Goal: Task Accomplishment & Management: Complete application form

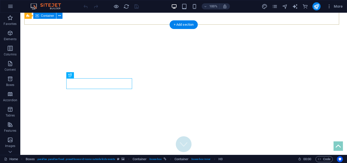
scroll to position [130, 0]
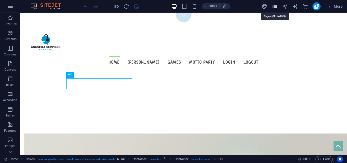
click at [277, 6] on icon "pages" at bounding box center [275, 7] width 6 height 6
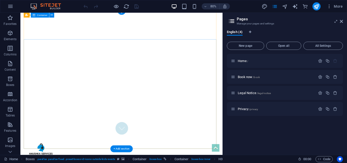
scroll to position [3, 0]
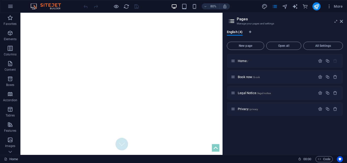
click at [344, 21] on aside "Pages Manage your pages and settings English (4) New page Open all All Settings…" at bounding box center [285, 84] width 125 height 142
click at [341, 21] on icon at bounding box center [341, 21] width 3 height 4
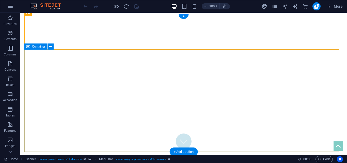
drag, startPoint x: 257, startPoint y: 54, endPoint x: 247, endPoint y: 75, distance: 23.1
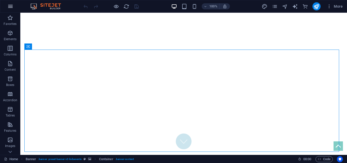
click at [7, 8] on button "button" at bounding box center [10, 6] width 12 height 12
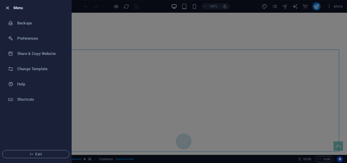
click at [7, 6] on icon "button" at bounding box center [8, 8] width 6 height 6
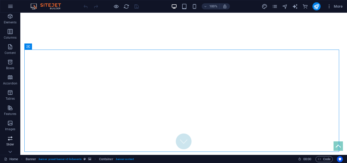
scroll to position [25, 0]
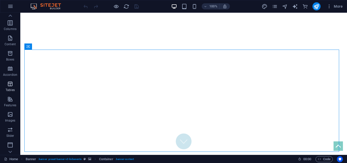
click at [8, 88] on p "Tables" at bounding box center [10, 90] width 9 height 4
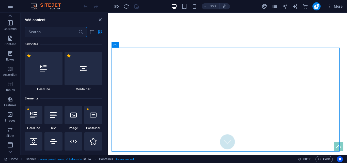
scroll to position [1761, 0]
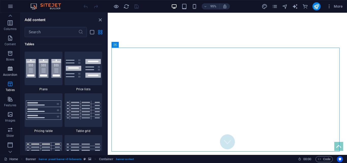
click at [12, 69] on icon "button" at bounding box center [10, 69] width 6 height 6
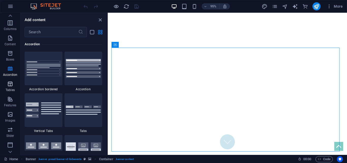
click at [7, 84] on span "Tables" at bounding box center [10, 87] width 20 height 12
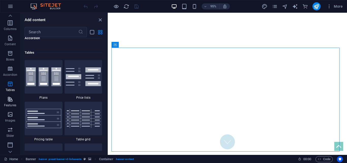
click at [8, 98] on icon "button" at bounding box center [10, 99] width 6 height 6
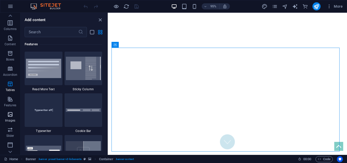
click at [9, 116] on icon "button" at bounding box center [10, 114] width 6 height 6
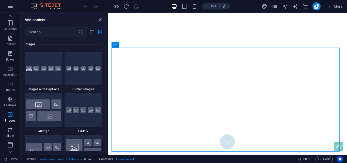
click at [7, 129] on icon "button" at bounding box center [10, 130] width 6 height 6
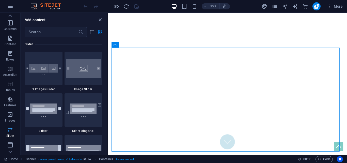
scroll to position [2882, 0]
click at [7, 139] on span "Slider" at bounding box center [10, 133] width 20 height 12
click at [10, 147] on icon "button" at bounding box center [10, 145] width 6 height 6
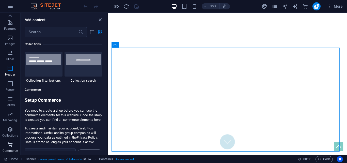
scroll to position [4899, 0]
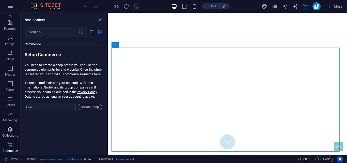
click at [7, 129] on icon "button" at bounding box center [10, 129] width 6 height 6
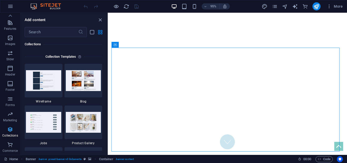
scroll to position [4654, 0]
click at [10, 113] on icon "button" at bounding box center [10, 114] width 6 height 6
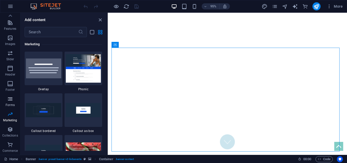
click at [12, 100] on icon "button" at bounding box center [10, 99] width 6 height 6
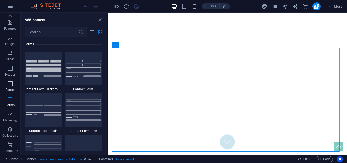
click at [12, 92] on span "Footer" at bounding box center [10, 87] width 20 height 12
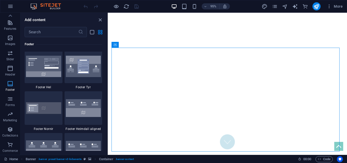
scroll to position [3366, 0]
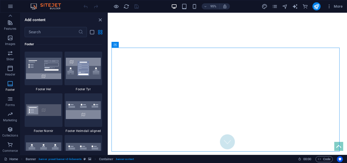
click at [12, 80] on button "Footer" at bounding box center [10, 86] width 20 height 15
click at [13, 68] on span "Header" at bounding box center [10, 71] width 20 height 12
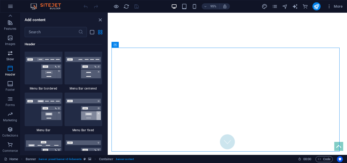
click at [14, 59] on span "Slider" at bounding box center [10, 56] width 20 height 12
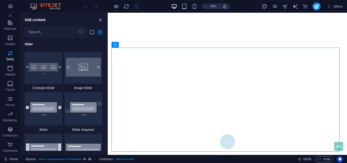
scroll to position [2882, 0]
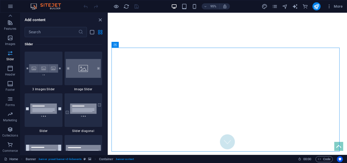
click at [13, 49] on button "Slider" at bounding box center [10, 55] width 20 height 15
click at [11, 40] on icon "button" at bounding box center [10, 38] width 6 height 6
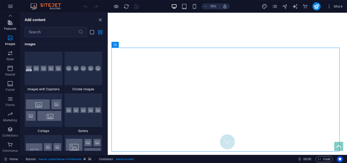
click at [11, 28] on p "Features" at bounding box center [10, 29] width 12 height 4
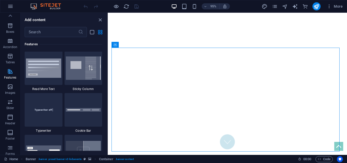
scroll to position [51, 0]
click at [11, 26] on icon "button" at bounding box center [10, 28] width 6 height 6
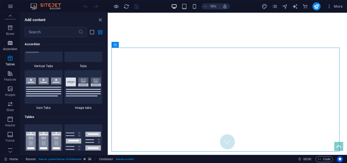
click at [10, 43] on icon "button" at bounding box center [10, 43] width 6 height 6
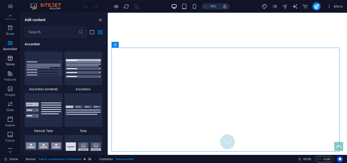
click at [9, 62] on p "Tables" at bounding box center [10, 64] width 9 height 4
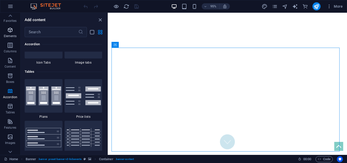
scroll to position [0, 0]
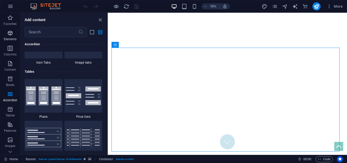
click at [13, 33] on icon "button" at bounding box center [10, 33] width 6 height 6
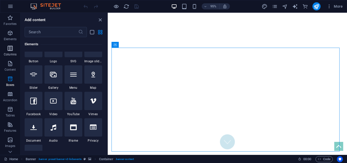
click at [10, 47] on icon "button" at bounding box center [10, 48] width 6 height 6
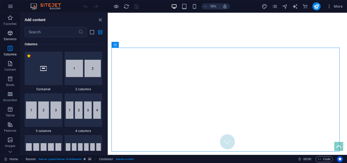
click at [10, 35] on icon "button" at bounding box center [10, 33] width 6 height 6
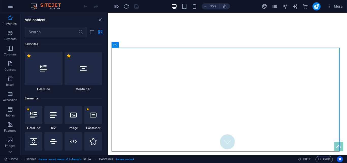
scroll to position [25, 0]
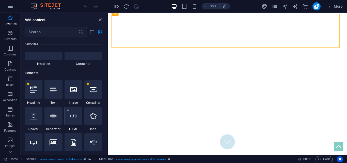
click at [72, 118] on icon at bounding box center [73, 116] width 7 height 7
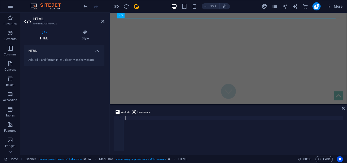
click at [72, 118] on div "HTML Add, edit, and format HTML directly on the website." at bounding box center [64, 98] width 80 height 106
click at [138, 119] on div at bounding box center [233, 137] width 219 height 42
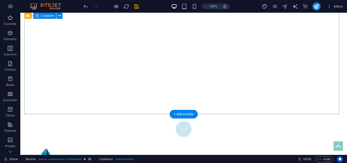
scroll to position [0, 0]
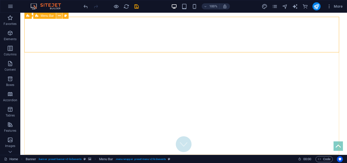
click at [57, 15] on button at bounding box center [59, 16] width 6 height 6
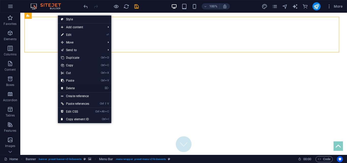
click at [77, 89] on link "⌦ Delete" at bounding box center [75, 88] width 34 height 8
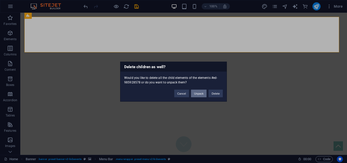
click at [202, 95] on button "Unpack" at bounding box center [199, 93] width 16 height 8
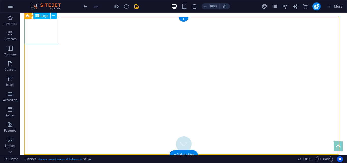
drag, startPoint x: 54, startPoint y: 14, endPoint x: 54, endPoint y: 19, distance: 4.4
click at [54, 14] on icon at bounding box center [53, 15] width 3 height 5
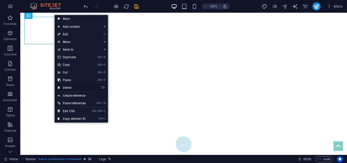
drag, startPoint x: 76, startPoint y: 85, endPoint x: 57, endPoint y: 73, distance: 22.2
click at [76, 85] on link "⌦ Delete" at bounding box center [72, 88] width 34 height 8
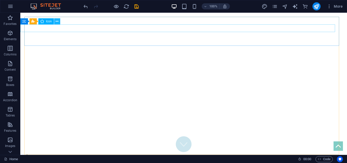
click at [56, 20] on icon at bounding box center [57, 21] width 3 height 5
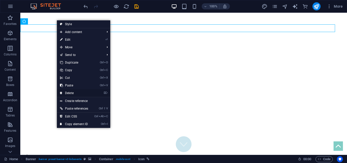
drag, startPoint x: 81, startPoint y: 92, endPoint x: 48, endPoint y: 43, distance: 59.0
click at [81, 92] on link "⌦ Delete" at bounding box center [74, 93] width 34 height 8
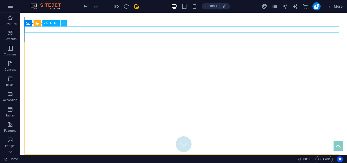
drag, startPoint x: 64, startPoint y: 23, endPoint x: 44, endPoint y: 16, distance: 21.4
click at [64, 23] on icon at bounding box center [63, 23] width 3 height 5
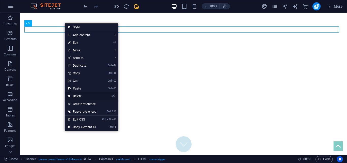
click at [80, 95] on link "⌦ Delete" at bounding box center [82, 96] width 34 height 8
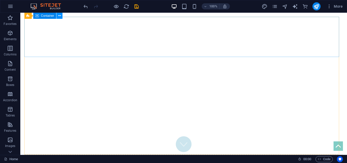
click at [58, 15] on icon at bounding box center [59, 15] width 3 height 5
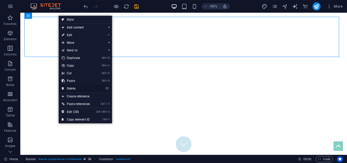
click at [88, 90] on link "⌦ Delete" at bounding box center [76, 89] width 34 height 8
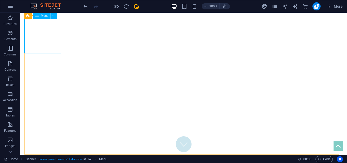
click at [57, 17] on div "Banner Menu" at bounding box center [42, 16] width 36 height 6
click at [55, 16] on icon at bounding box center [54, 15] width 3 height 5
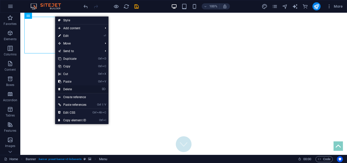
click at [72, 90] on link "⌦ Delete" at bounding box center [72, 89] width 34 height 8
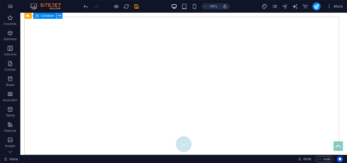
drag, startPoint x: 59, startPoint y: 16, endPoint x: 39, endPoint y: 14, distance: 20.1
click at [59, 16] on icon at bounding box center [59, 15] width 3 height 5
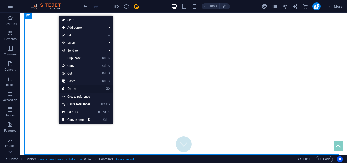
click at [72, 88] on link "⌦ Delete" at bounding box center [76, 89] width 34 height 8
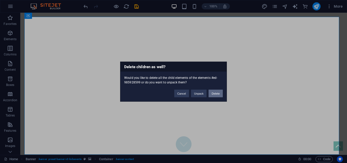
click at [213, 92] on button "Delete" at bounding box center [216, 93] width 14 height 8
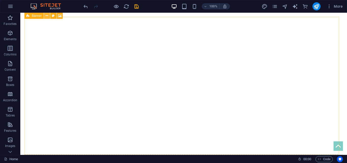
click at [46, 15] on icon at bounding box center [47, 15] width 3 height 5
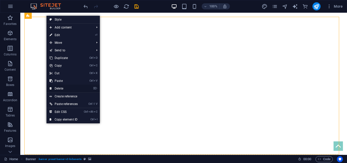
click at [69, 90] on link "⌦ Delete" at bounding box center [64, 89] width 34 height 8
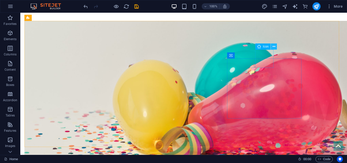
click at [275, 48] on icon at bounding box center [274, 46] width 3 height 5
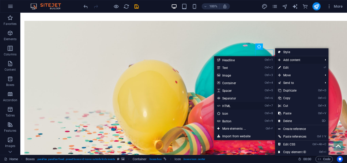
click at [227, 106] on link "Ctrl 7 HTML" at bounding box center [235, 106] width 42 height 8
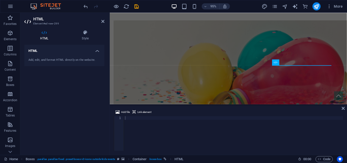
click at [94, 49] on h4 "HTML" at bounding box center [64, 49] width 80 height 9
click at [82, 36] on h4 "Style" at bounding box center [85, 35] width 38 height 11
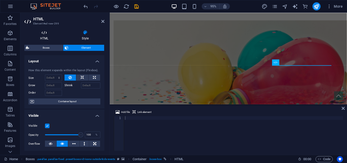
click at [51, 36] on h4 "HTML" at bounding box center [45, 35] width 42 height 11
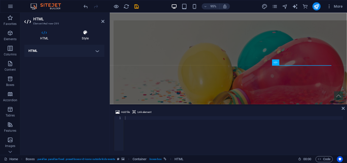
click at [83, 35] on icon at bounding box center [85, 32] width 38 height 5
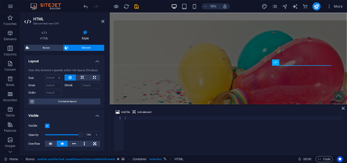
click at [100, 21] on h2 "HTML" at bounding box center [68, 19] width 71 height 5
click at [102, 21] on icon at bounding box center [102, 21] width 3 height 4
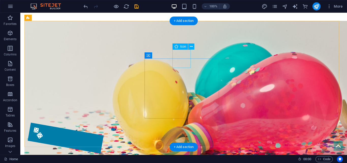
click at [104, 123] on figure at bounding box center [66, 138] width 76 height 31
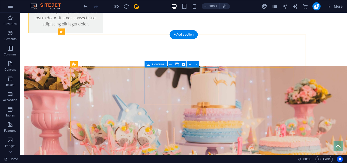
scroll to position [168, 0]
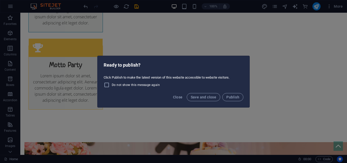
drag, startPoint x: 231, startPoint y: 97, endPoint x: 182, endPoint y: 104, distance: 49.0
click at [184, 105] on div "Close Save and close Publish" at bounding box center [174, 98] width 152 height 17
click at [177, 99] on span "Close" at bounding box center [178, 97] width 10 height 4
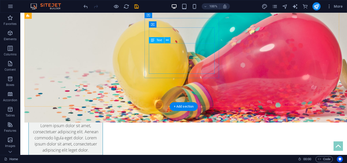
scroll to position [0, 0]
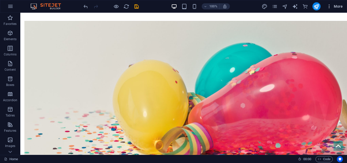
click at [331, 6] on icon "button" at bounding box center [329, 6] width 5 height 5
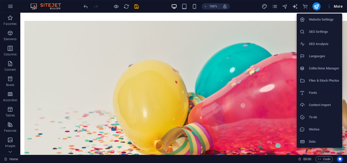
click at [239, 25] on div at bounding box center [173, 81] width 347 height 163
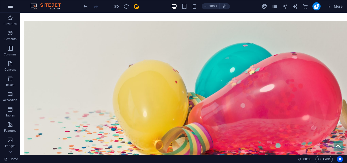
click at [10, 7] on icon "button" at bounding box center [10, 6] width 6 height 6
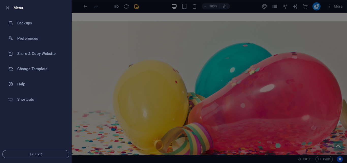
click at [10, 9] on icon "button" at bounding box center [8, 8] width 6 height 6
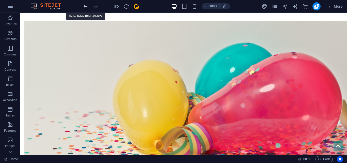
click at [86, 9] on icon "undo" at bounding box center [86, 7] width 6 height 6
click at [205, 6] on icon "button" at bounding box center [206, 6] width 4 height 3
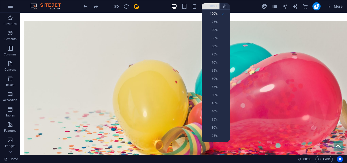
click at [205, 6] on div at bounding box center [173, 81] width 347 height 163
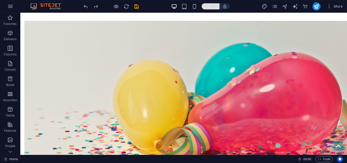
click at [205, 6] on icon "button" at bounding box center [206, 6] width 4 height 3
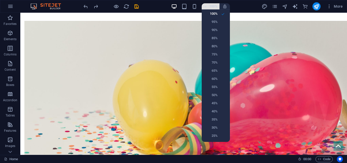
click at [205, 6] on div at bounding box center [173, 81] width 347 height 163
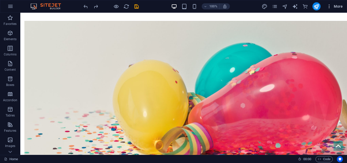
click at [328, 8] on icon "button" at bounding box center [329, 6] width 5 height 5
click at [338, 7] on span "More" at bounding box center [335, 6] width 16 height 5
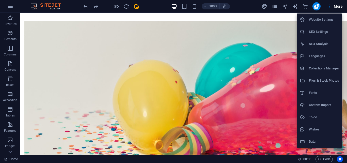
click at [327, 22] on h6 "Website Settings" at bounding box center [324, 20] width 30 height 6
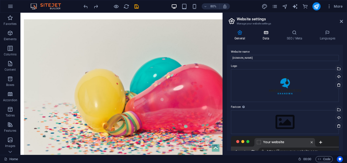
click at [264, 34] on icon at bounding box center [266, 32] width 22 height 5
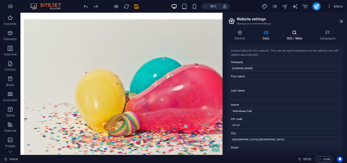
click at [298, 35] on h4 "SEO / Meta" at bounding box center [295, 35] width 33 height 11
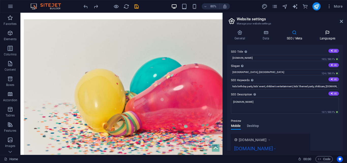
click at [320, 35] on h4 "Languages" at bounding box center [327, 35] width 31 height 11
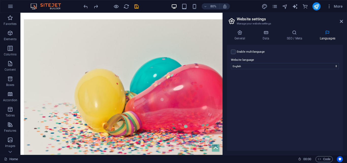
click at [338, 22] on header "Website settings Manage your website settings" at bounding box center [285, 19] width 115 height 13
click at [344, 20] on aside "Website settings Manage your website settings General Data SEO / Meta Languages…" at bounding box center [285, 84] width 125 height 142
click at [341, 20] on icon at bounding box center [341, 21] width 3 height 4
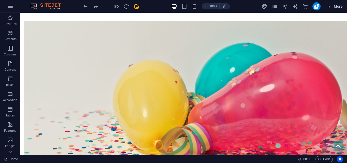
click at [340, 7] on span "More" at bounding box center [335, 6] width 16 height 5
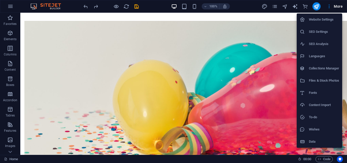
click at [325, 78] on h6 "Files & Stock Photos" at bounding box center [324, 81] width 30 height 6
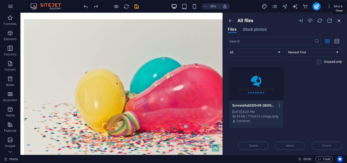
drag, startPoint x: 338, startPoint y: 20, endPoint x: 318, endPoint y: 2, distance: 27.5
click at [338, 20] on icon "button" at bounding box center [340, 21] width 6 height 6
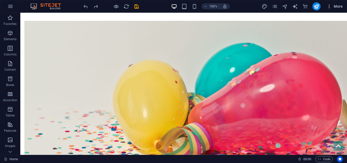
click at [338, 8] on span "More" at bounding box center [335, 6] width 16 height 5
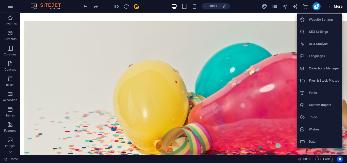
click at [317, 136] on li "Data" at bounding box center [320, 141] width 46 height 12
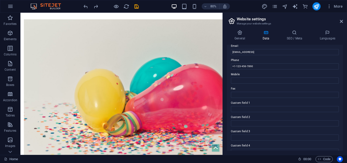
scroll to position [127, 0]
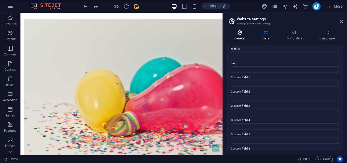
click at [243, 36] on h4 "General" at bounding box center [241, 35] width 28 height 11
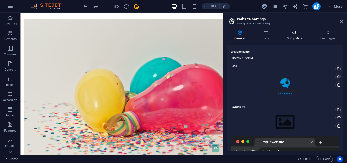
drag, startPoint x: 261, startPoint y: 34, endPoint x: 283, endPoint y: 32, distance: 22.2
click at [264, 34] on icon at bounding box center [266, 32] width 22 height 5
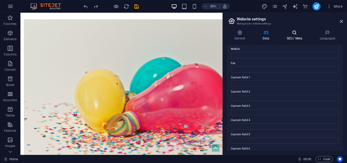
click at [299, 32] on icon at bounding box center [294, 32] width 31 height 5
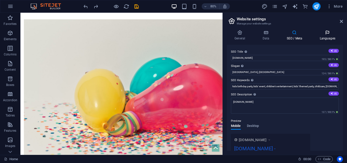
click at [322, 32] on icon at bounding box center [327, 32] width 31 height 5
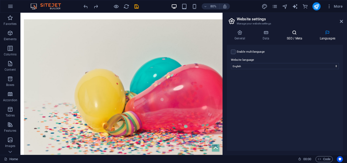
click at [301, 33] on icon at bounding box center [294, 32] width 31 height 5
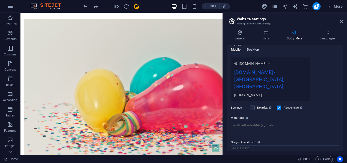
click at [257, 50] on span "Desktop" at bounding box center [253, 50] width 12 height 7
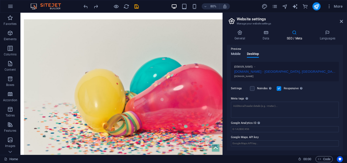
click at [238, 53] on span "Mobile" at bounding box center [236, 54] width 10 height 7
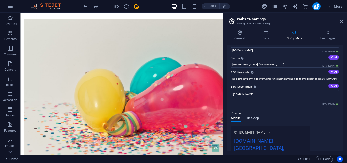
scroll to position [0, 0]
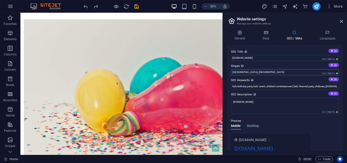
click at [260, 71] on input "San José, CA" at bounding box center [285, 72] width 108 height 6
drag, startPoint x: 260, startPoint y: 71, endPoint x: 228, endPoint y: 75, distance: 31.9
click at [228, 75] on div "SEO Title The title of your website - make it something that stands out in sear…" at bounding box center [285, 98] width 116 height 106
click at [278, 119] on div "Preview" at bounding box center [285, 121] width 108 height 6
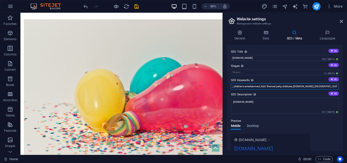
drag, startPoint x: 233, startPoint y: 86, endPoint x: 347, endPoint y: 81, distance: 114.5
click at [347, 81] on div "General Data SEO / Meta Languages Website name anushkaservices.help Logo Drag f…" at bounding box center [285, 90] width 124 height 129
click at [341, 22] on icon at bounding box center [341, 21] width 3 height 4
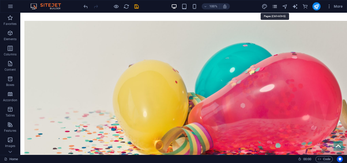
click at [274, 4] on icon "pages" at bounding box center [275, 7] width 6 height 6
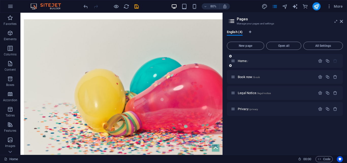
click at [336, 59] on icon "button" at bounding box center [335, 61] width 4 height 4
click at [336, 60] on icon "button" at bounding box center [335, 61] width 4 height 4
click at [338, 77] on button "button" at bounding box center [335, 77] width 7 height 4
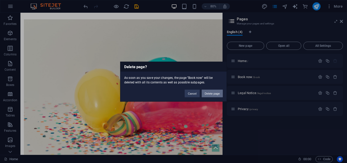
click at [213, 91] on button "Delete page" at bounding box center [212, 93] width 21 height 8
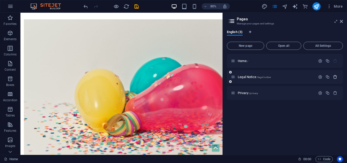
click at [336, 76] on icon "button" at bounding box center [335, 77] width 4 height 4
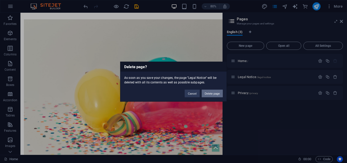
click at [218, 95] on button "Delete page" at bounding box center [212, 93] width 21 height 8
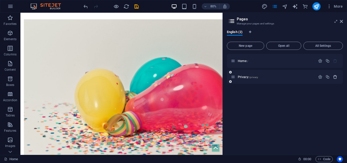
click at [337, 76] on icon "button" at bounding box center [335, 77] width 4 height 4
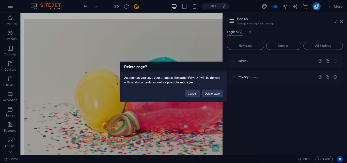
click at [211, 97] on div "Cancel Delete page" at bounding box center [204, 90] width 46 height 13
click at [211, 95] on button "Delete page" at bounding box center [212, 93] width 21 height 8
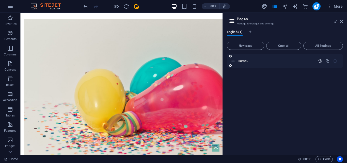
click at [319, 59] on icon "button" at bounding box center [320, 61] width 4 height 4
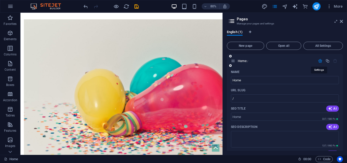
click at [320, 59] on icon "button" at bounding box center [320, 61] width 4 height 4
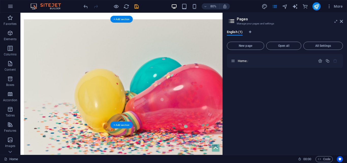
click at [150, 39] on figure at bounding box center [150, 110] width 253 height 178
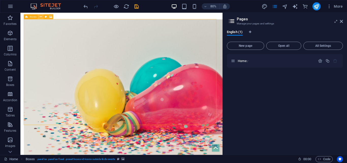
click at [41, 16] on icon at bounding box center [40, 17] width 2 height 4
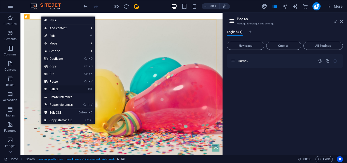
click at [64, 86] on link "⌦ Delete" at bounding box center [58, 89] width 34 height 8
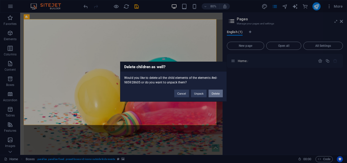
click at [214, 94] on button "Delete" at bounding box center [216, 93] width 14 height 8
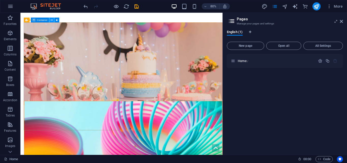
click at [51, 20] on icon at bounding box center [52, 20] width 2 height 4
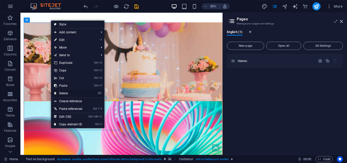
click at [64, 92] on link "⌦ Delete" at bounding box center [68, 93] width 34 height 8
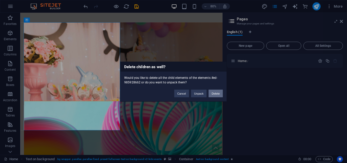
click at [214, 92] on button "Delete" at bounding box center [216, 93] width 14 height 8
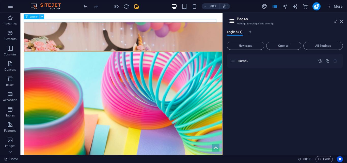
click at [42, 17] on icon at bounding box center [42, 17] width 2 height 4
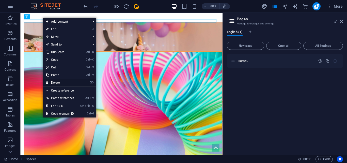
click at [60, 80] on link "⌦ Delete" at bounding box center [60, 83] width 34 height 8
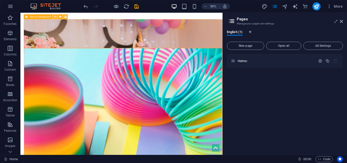
click at [55, 17] on icon at bounding box center [55, 17] width 2 height 4
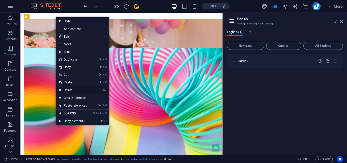
click at [72, 90] on link "⌦ Delete" at bounding box center [73, 90] width 34 height 8
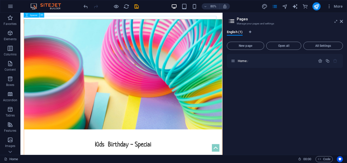
click at [42, 17] on icon at bounding box center [42, 15] width 2 height 4
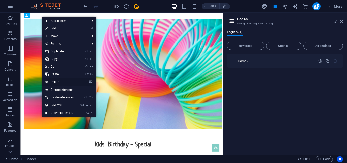
click at [58, 81] on link "⌦ Delete" at bounding box center [59, 82] width 34 height 8
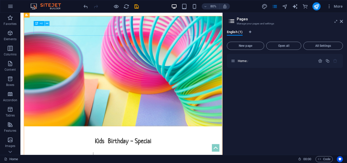
click at [48, 24] on icon at bounding box center [47, 23] width 2 height 4
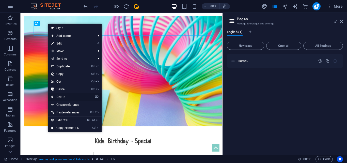
click at [63, 96] on link "⌦ Delete" at bounding box center [65, 97] width 34 height 8
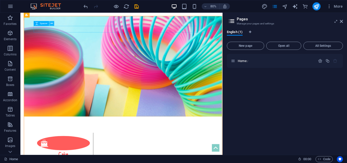
click at [51, 25] on icon at bounding box center [52, 23] width 2 height 4
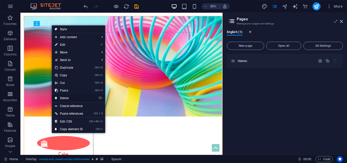
drag, startPoint x: 55, startPoint y: 104, endPoint x: 64, endPoint y: 95, distance: 12.6
click at [64, 95] on link "⌦ Delete" at bounding box center [69, 98] width 34 height 8
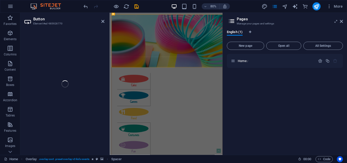
click at [65, 96] on div "Button Element #ed-985928770 Container H3 Boxes Container Container Container B…" at bounding box center [121, 84] width 202 height 142
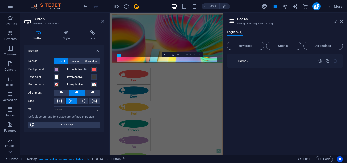
click at [102, 21] on icon at bounding box center [102, 21] width 3 height 4
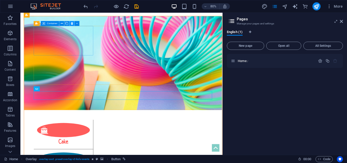
click at [72, 23] on icon at bounding box center [72, 23] width 2 height 4
click at [70, 24] on button at bounding box center [71, 23] width 5 height 5
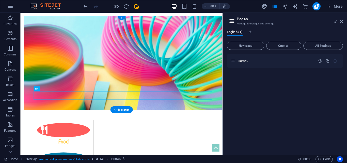
click at [33, 18] on figure at bounding box center [149, 75] width 248 height 117
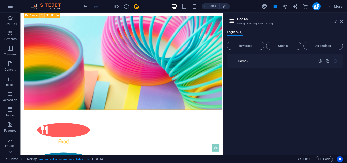
click at [43, 14] on icon at bounding box center [42, 15] width 2 height 4
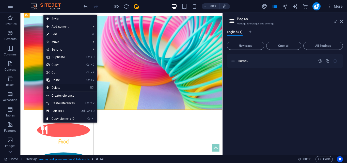
click at [55, 88] on link "⌦ Delete" at bounding box center [60, 88] width 34 height 8
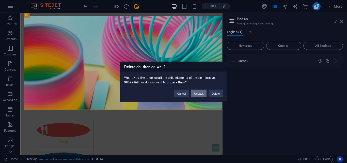
click at [198, 92] on button "Unpack" at bounding box center [199, 93] width 16 height 8
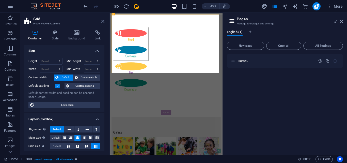
drag, startPoint x: 101, startPoint y: 21, endPoint x: 100, endPoint y: 10, distance: 10.8
click at [101, 21] on icon at bounding box center [102, 21] width 3 height 4
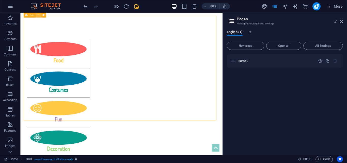
click at [37, 16] on icon at bounding box center [38, 15] width 2 height 4
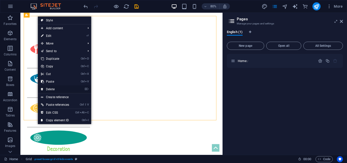
click at [62, 88] on link "⌦ Delete" at bounding box center [55, 89] width 34 height 8
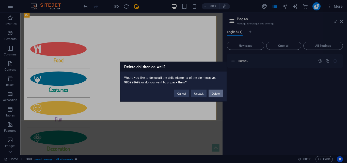
click at [214, 94] on button "Delete" at bounding box center [216, 93] width 14 height 8
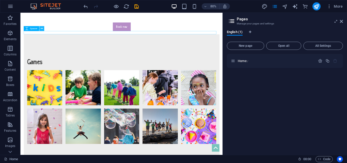
click at [42, 29] on icon at bounding box center [42, 28] width 2 height 4
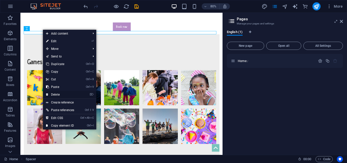
click at [59, 96] on link "⌦ Delete" at bounding box center [60, 95] width 34 height 8
drag, startPoint x: 80, startPoint y: 108, endPoint x: 26, endPoint y: 197, distance: 103.5
click at [69, 116] on li at bounding box center [50, 106] width 44 height 44
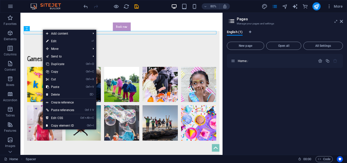
select select "4"
select select "px"
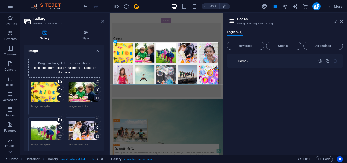
click at [104, 21] on icon at bounding box center [102, 21] width 3 height 4
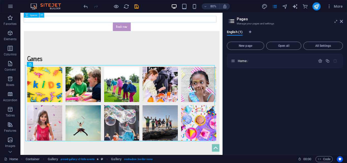
click at [41, 14] on icon at bounding box center [42, 15] width 2 height 4
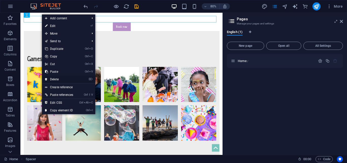
click at [62, 78] on link "⌦ Delete" at bounding box center [59, 80] width 34 height 8
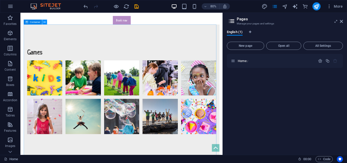
click at [46, 23] on icon at bounding box center [44, 22] width 2 height 4
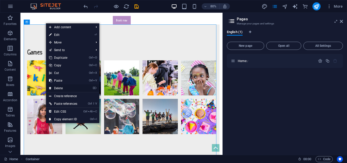
click at [60, 86] on link "⌦ Delete" at bounding box center [63, 88] width 34 height 8
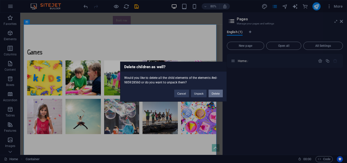
click at [213, 93] on button "Delete" at bounding box center [216, 93] width 14 height 8
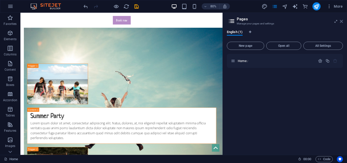
click at [341, 23] on icon at bounding box center [341, 21] width 3 height 4
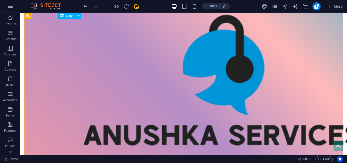
scroll to position [747, 0]
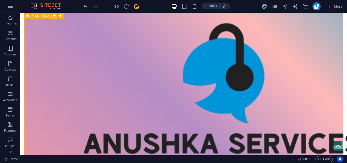
click at [53, 16] on icon at bounding box center [54, 15] width 3 height 5
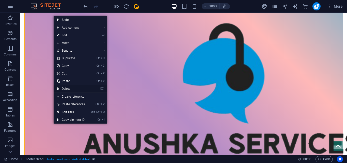
click at [71, 89] on link "⌦ Delete" at bounding box center [71, 89] width 34 height 8
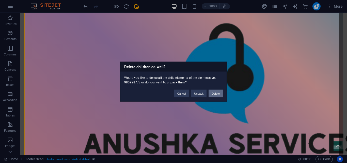
click at [216, 91] on button "Delete" at bounding box center [216, 93] width 14 height 8
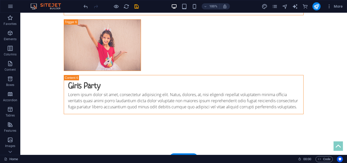
scroll to position [563, 0]
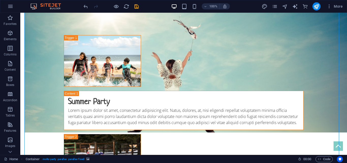
scroll to position [0, 0]
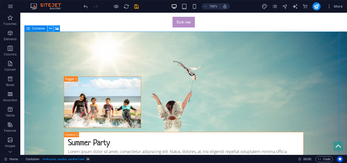
click at [52, 30] on icon at bounding box center [50, 28] width 3 height 5
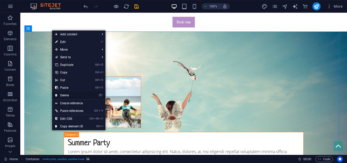
click at [70, 93] on link "⌦ Delete" at bounding box center [69, 96] width 34 height 8
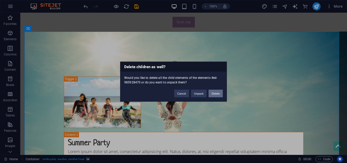
click at [216, 92] on button "Delete" at bounding box center [216, 93] width 14 height 8
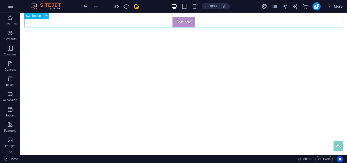
click at [43, 15] on button at bounding box center [46, 16] width 6 height 6
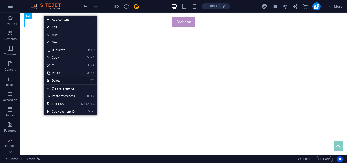
click at [59, 81] on link "⌦ Delete" at bounding box center [61, 81] width 34 height 8
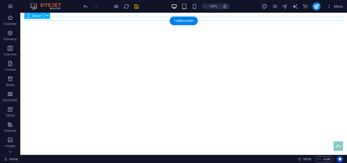
click at [146, 18] on div at bounding box center [183, 19] width 319 height 4
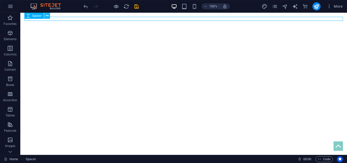
click at [48, 17] on icon at bounding box center [47, 15] width 3 height 5
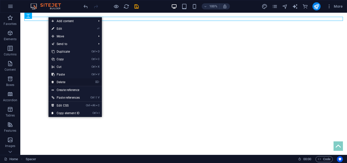
drag, startPoint x: 69, startPoint y: 81, endPoint x: 63, endPoint y: 56, distance: 25.3
click at [69, 81] on link "⌦ Delete" at bounding box center [66, 82] width 34 height 8
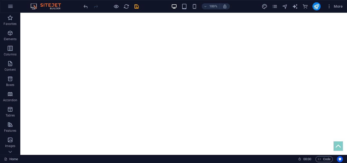
click at [200, 25] on html "Skip to main content" at bounding box center [183, 19] width 327 height 12
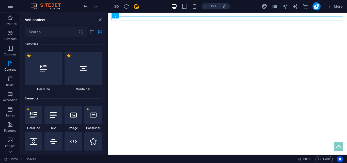
click at [157, 25] on html "Skip to main content" at bounding box center [234, 19] width 252 height 12
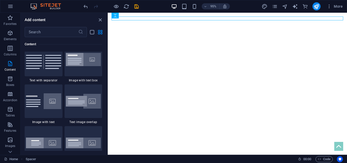
scroll to position [940, 0]
click at [10, 52] on span "Columns" at bounding box center [10, 51] width 20 height 12
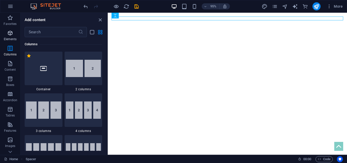
click at [10, 36] on span "Elements" at bounding box center [10, 36] width 20 height 12
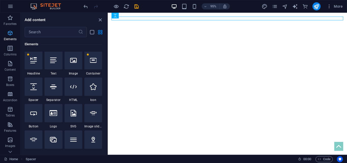
scroll to position [54, 0]
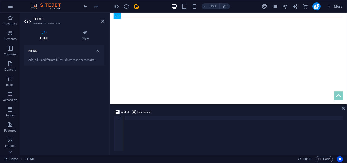
click at [33, 64] on div "Add, edit, and format HTML directly on the website." at bounding box center [64, 60] width 80 height 12
click at [143, 120] on div at bounding box center [233, 137] width 219 height 42
paste textarea "</html>"
type textarea "</html>"
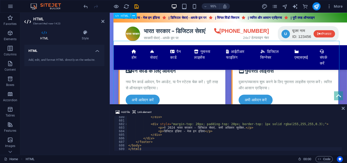
scroll to position [0, 0]
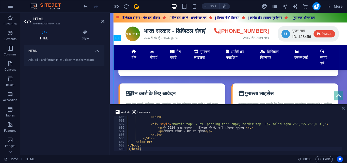
click at [343, 108] on icon at bounding box center [343, 108] width 3 height 4
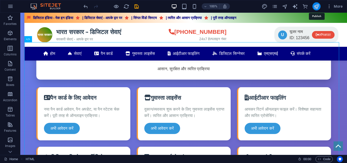
click at [315, 8] on icon "publish" at bounding box center [317, 7] width 6 height 6
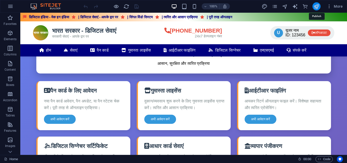
click at [316, 4] on icon "publish" at bounding box center [317, 7] width 6 height 6
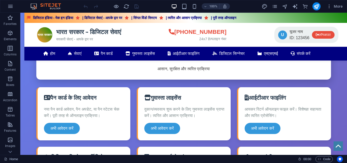
drag, startPoint x: 315, startPoint y: 7, endPoint x: 317, endPoint y: 11, distance: 4.9
click at [317, 11] on div "100% More" at bounding box center [173, 6] width 347 height 12
click at [320, 7] on button "publish" at bounding box center [317, 6] width 8 height 8
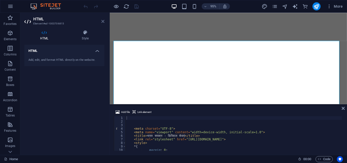
click at [103, 21] on icon at bounding box center [102, 21] width 3 height 4
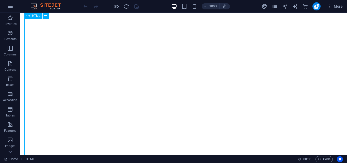
click at [35, 17] on span "HTML" at bounding box center [36, 15] width 8 height 3
click at [46, 16] on icon at bounding box center [45, 15] width 3 height 5
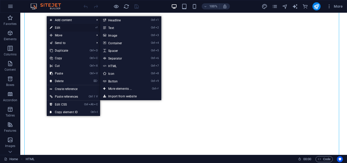
click at [57, 25] on link "⏎ Edit" at bounding box center [64, 28] width 34 height 8
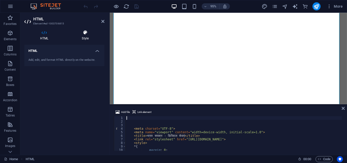
click at [86, 36] on h4 "Style" at bounding box center [85, 35] width 38 height 11
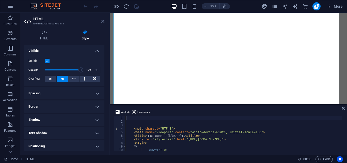
click at [102, 20] on icon at bounding box center [102, 21] width 3 height 4
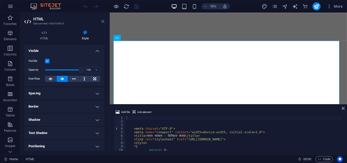
click at [101, 21] on icon at bounding box center [102, 21] width 3 height 4
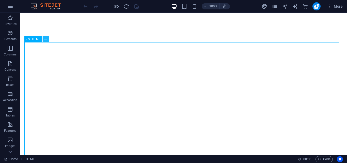
click at [47, 39] on icon at bounding box center [45, 39] width 3 height 5
click at [183, 39] on div "+ Add section" at bounding box center [184, 42] width 28 height 9
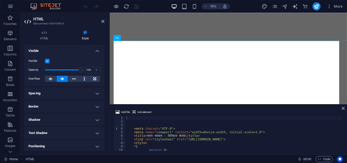
click at [105, 21] on aside "HTML Element #ed-1003706815 HTML Style HTML Add, edit, and format HTML directly…" at bounding box center [64, 84] width 89 height 142
click at [102, 22] on icon at bounding box center [102, 21] width 3 height 4
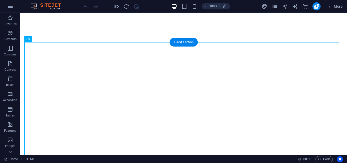
click at [184, 43] on div "+ Add section" at bounding box center [184, 42] width 28 height 9
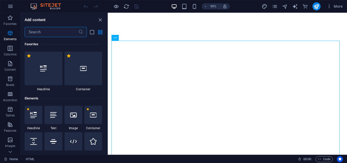
scroll to position [889, 0]
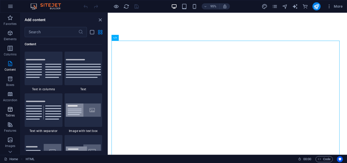
click at [10, 109] on button "Tables" at bounding box center [10, 111] width 20 height 15
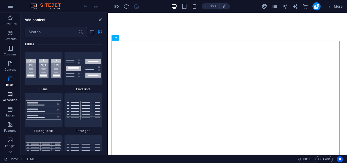
click at [9, 96] on icon "button" at bounding box center [10, 94] width 6 height 6
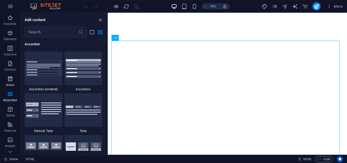
click at [9, 81] on icon "button" at bounding box center [10, 79] width 6 height 6
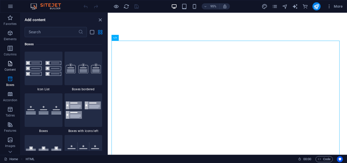
click at [9, 61] on icon "button" at bounding box center [10, 64] width 6 height 6
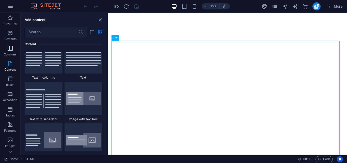
click at [12, 51] on icon "button" at bounding box center [10, 48] width 6 height 6
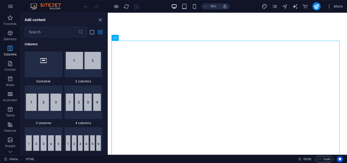
scroll to position [252, 0]
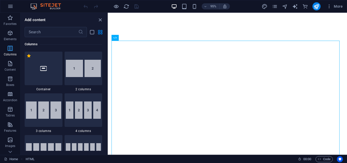
click at [12, 46] on icon "button" at bounding box center [10, 48] width 6 height 6
click at [9, 38] on p "Elements" at bounding box center [10, 39] width 13 height 4
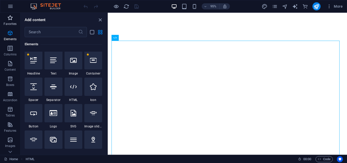
scroll to position [54, 0]
click at [8, 21] on span "Favorites" at bounding box center [10, 21] width 20 height 12
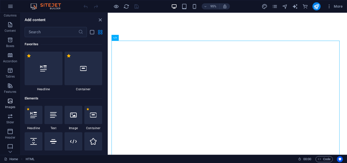
scroll to position [51, 0]
click at [9, 107] on icon "button" at bounding box center [10, 104] width 6 height 6
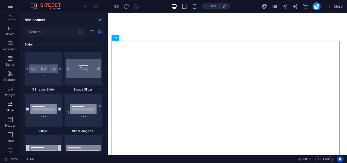
scroll to position [2882, 0]
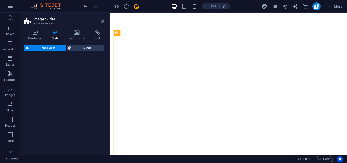
select select "rem"
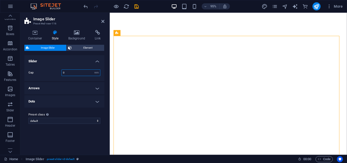
click at [75, 73] on input "0" at bounding box center [81, 73] width 38 height 6
click at [96, 60] on h4 "Slider" at bounding box center [64, 59] width 80 height 9
click at [93, 85] on h4 "Arrows" at bounding box center [64, 88] width 80 height 12
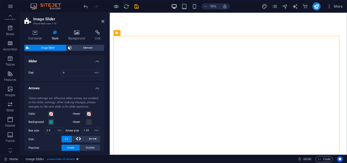
click at [93, 86] on h4 "Arrows" at bounding box center [64, 86] width 80 height 9
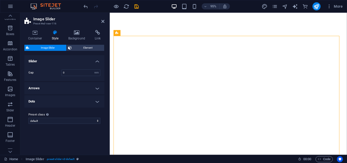
click at [93, 86] on h4 "Arrows" at bounding box center [64, 88] width 80 height 12
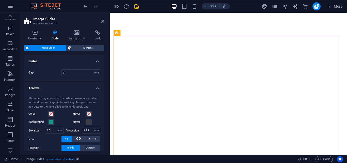
click at [93, 88] on h4 "Arrows" at bounding box center [64, 86] width 80 height 9
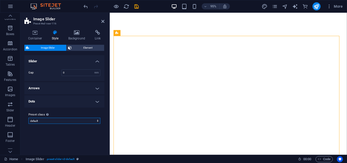
click at [97, 122] on select "default Add preset class" at bounding box center [64, 121] width 72 height 6
click at [28, 118] on select "default Add preset class" at bounding box center [64, 121] width 72 height 6
select select "preset-slider-v3-default"
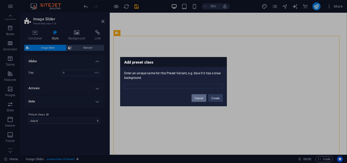
click at [199, 99] on button "Cancel" at bounding box center [199, 98] width 15 height 8
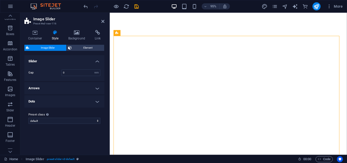
click at [84, 100] on h4 "Dots" at bounding box center [64, 101] width 80 height 12
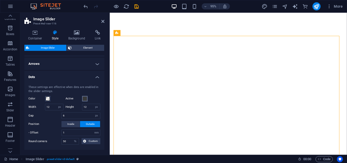
scroll to position [18, 0]
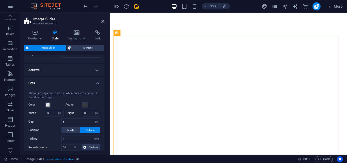
click at [93, 81] on h4 "Dots" at bounding box center [64, 81] width 80 height 9
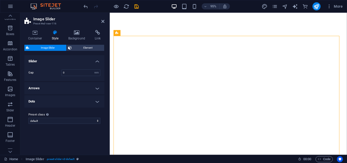
click at [92, 86] on h4 "Arrows" at bounding box center [64, 88] width 80 height 12
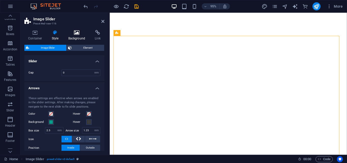
click at [77, 33] on icon at bounding box center [77, 32] width 25 height 5
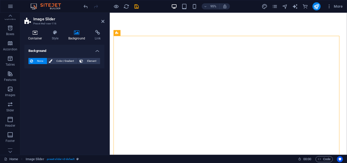
click at [38, 36] on h4 "Container" at bounding box center [36, 35] width 24 height 11
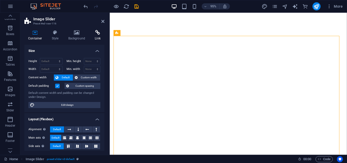
click at [95, 35] on icon at bounding box center [97, 32] width 13 height 5
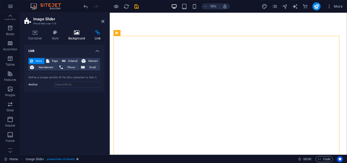
click at [78, 34] on icon at bounding box center [77, 32] width 25 height 5
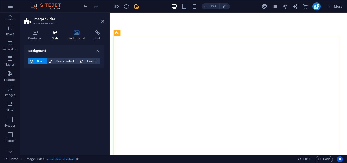
click at [60, 34] on icon at bounding box center [55, 32] width 14 height 5
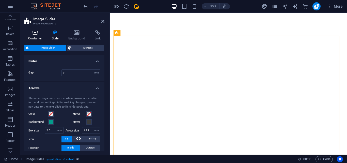
click at [39, 36] on h4 "Container" at bounding box center [36, 35] width 24 height 11
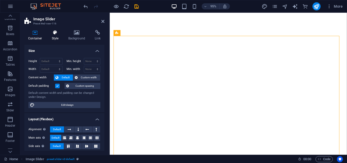
click at [51, 37] on h4 "Style" at bounding box center [56, 35] width 17 height 11
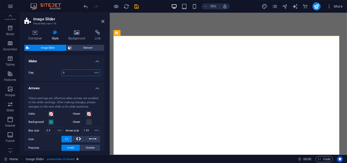
click at [86, 74] on input "0" at bounding box center [81, 73] width 38 height 6
click at [71, 63] on h4 "Slider" at bounding box center [64, 59] width 80 height 9
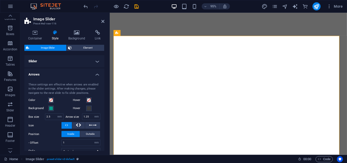
click at [100, 22] on header "Image Slider Preset #ed-new-116" at bounding box center [64, 19] width 80 height 13
click at [102, 21] on icon at bounding box center [102, 21] width 3 height 4
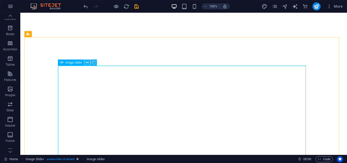
click at [84, 64] on button at bounding box center [87, 62] width 6 height 6
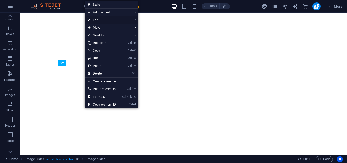
click at [101, 20] on link "⏎ Edit" at bounding box center [102, 20] width 34 height 8
select select "px"
select select "ms"
select select "s"
select select "progressive"
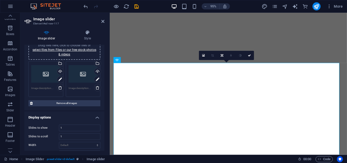
scroll to position [25, 0]
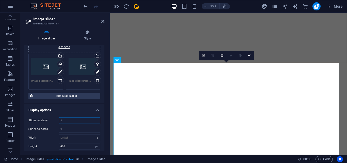
click at [70, 120] on input "1" at bounding box center [79, 120] width 41 height 6
click at [69, 129] on input "1" at bounding box center [79, 129] width 41 height 6
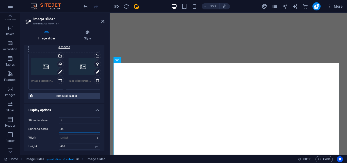
type input "4"
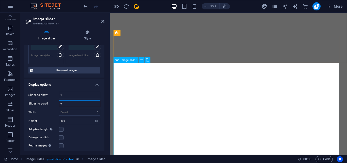
type input "9"
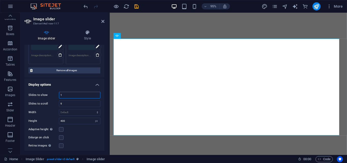
click at [72, 96] on input "1" at bounding box center [79, 95] width 41 height 6
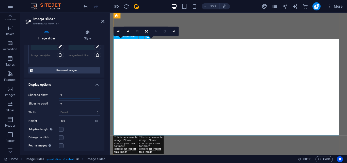
type input "9"
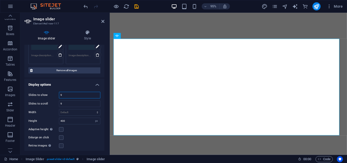
click at [66, 96] on input "9" at bounding box center [79, 95] width 41 height 6
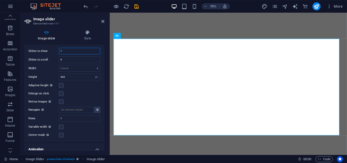
scroll to position [102, 0]
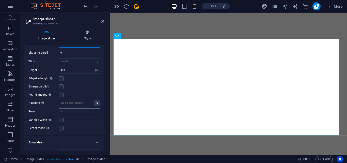
type input "1"
click at [71, 113] on input "1" at bounding box center [79, 112] width 41 height 6
type input "9"
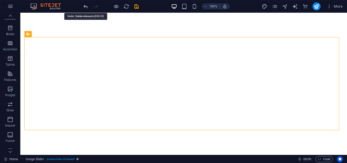
click at [86, 5] on icon "undo" at bounding box center [86, 7] width 6 height 6
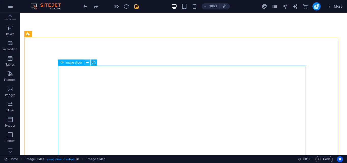
click at [88, 63] on icon at bounding box center [87, 62] width 3 height 5
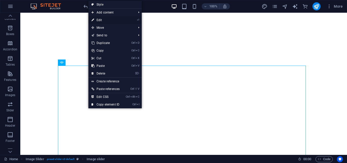
click at [104, 20] on link "⏎ Edit" at bounding box center [105, 20] width 34 height 8
select select "px"
select select "ms"
select select "s"
select select "progressive"
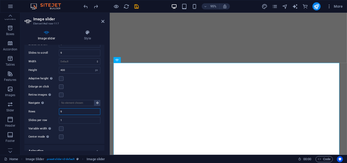
click at [70, 113] on input "9" at bounding box center [79, 112] width 41 height 6
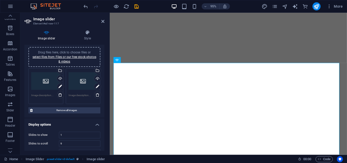
scroll to position [0, 0]
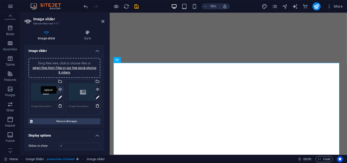
click at [61, 89] on div "Upload" at bounding box center [60, 90] width 8 height 8
type input "1"
click at [97, 88] on div "Upload" at bounding box center [97, 90] width 8 height 8
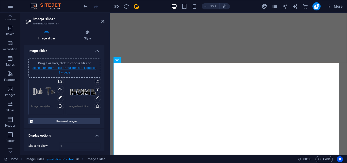
click at [66, 66] on link "select files from Files or our free stock photos & videos" at bounding box center [65, 70] width 64 height 8
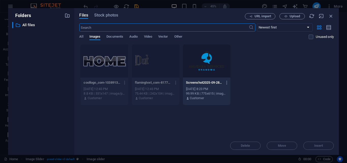
click at [210, 63] on div at bounding box center [207, 60] width 48 height 33
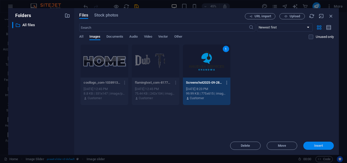
click at [318, 144] on span "Insert" at bounding box center [318, 145] width 9 height 3
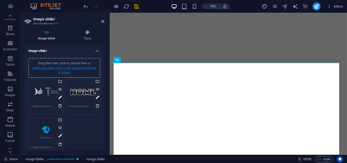
click at [73, 68] on link "select files from Files or our free stock photos & videos" at bounding box center [65, 70] width 64 height 8
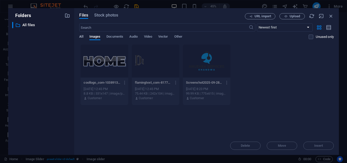
click at [83, 37] on span "All" at bounding box center [81, 37] width 4 height 7
click at [93, 37] on span "Images" at bounding box center [94, 37] width 11 height 7
click at [109, 10] on div "Files Stock photos URL import Upload ​ Newest first Oldest first Name (A-Z) Nam…" at bounding box center [206, 81] width 265 height 147
click at [109, 15] on span "Stock photos" at bounding box center [106, 15] width 24 height 6
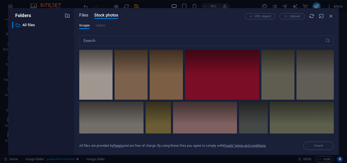
click at [88, 14] on span "Files" at bounding box center [83, 15] width 9 height 6
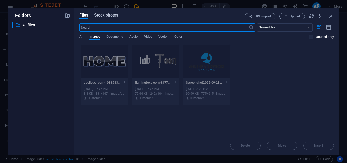
click at [102, 14] on span "Stock photos" at bounding box center [106, 15] width 24 height 6
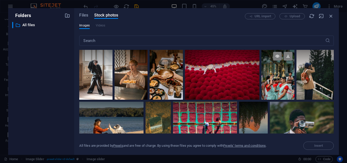
click at [274, 72] on div at bounding box center [278, 62] width 33 height 25
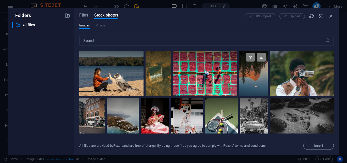
scroll to position [76, 0]
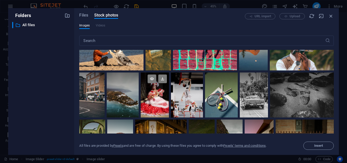
click at [155, 95] on div at bounding box center [155, 94] width 28 height 45
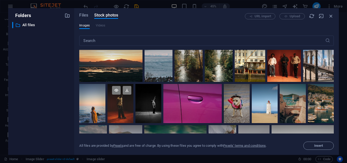
scroll to position [483, 0]
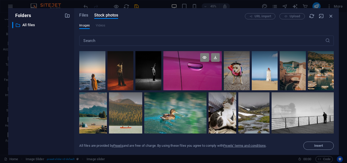
click at [222, 71] on div at bounding box center [192, 61] width 58 height 20
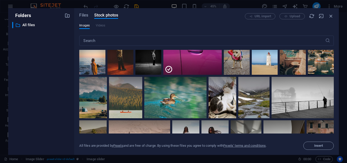
scroll to position [508, 0]
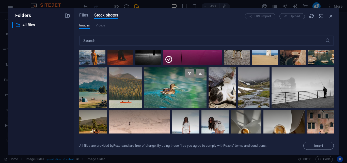
click at [207, 88] on div at bounding box center [175, 77] width 62 height 21
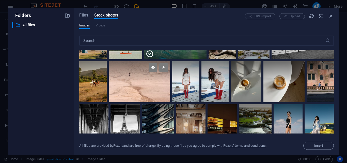
scroll to position [559, 0]
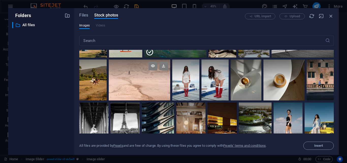
click at [170, 98] on div at bounding box center [140, 79] width 62 height 41
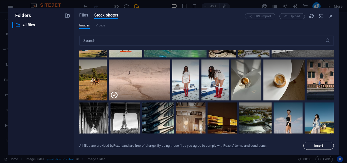
click at [316, 146] on span "Insert" at bounding box center [318, 145] width 9 height 3
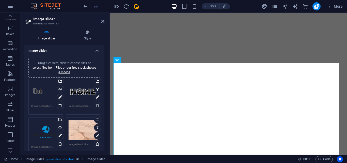
scroll to position [0, 0]
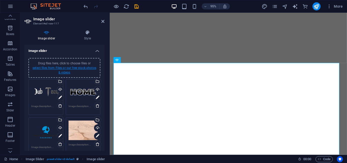
click at [66, 68] on link "select files from Files or our free stock photos & videos" at bounding box center [65, 70] width 64 height 8
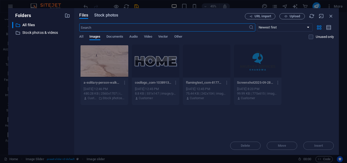
click at [99, 16] on span "Stock photos" at bounding box center [106, 15] width 24 height 6
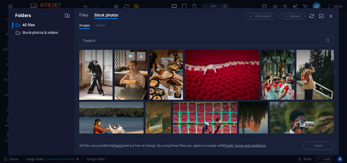
drag, startPoint x: 124, startPoint y: 68, endPoint x: 128, endPoint y: 73, distance: 6.9
click at [124, 68] on div at bounding box center [131, 62] width 33 height 25
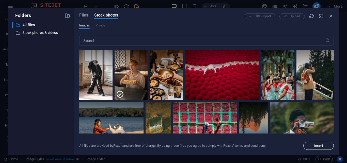
click at [320, 147] on span "Insert" at bounding box center [318, 145] width 9 height 3
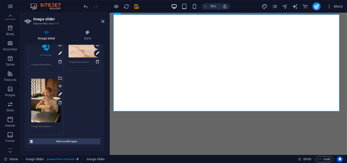
scroll to position [153, 0]
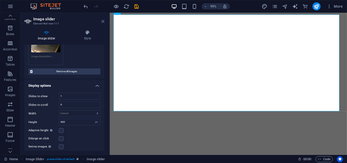
click at [101, 22] on icon at bounding box center [102, 21] width 3 height 4
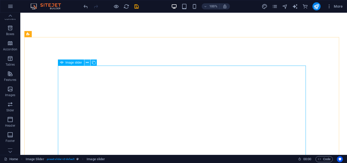
click at [87, 64] on icon at bounding box center [87, 62] width 3 height 5
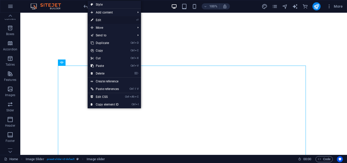
click at [105, 17] on link "⏎ Edit" at bounding box center [105, 20] width 34 height 8
select select "px"
select select "ms"
select select "s"
select select "progressive"
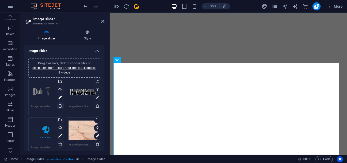
click at [60, 105] on icon at bounding box center [60, 106] width 4 height 4
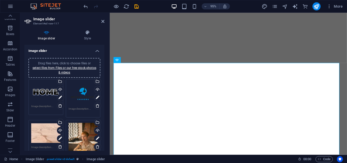
click at [101, 23] on header "Image slider Element #ed-new-117" at bounding box center [64, 19] width 80 height 13
click at [102, 20] on icon at bounding box center [102, 21] width 3 height 4
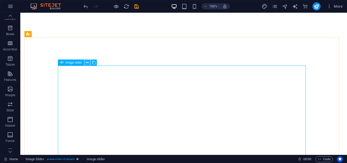
click at [87, 63] on icon at bounding box center [87, 62] width 3 height 5
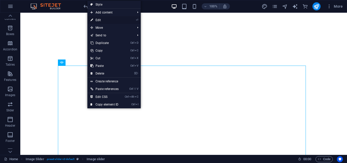
click at [97, 21] on link "⏎ Edit" at bounding box center [104, 20] width 34 height 8
select select "px"
select select "ms"
select select "s"
select select "progressive"
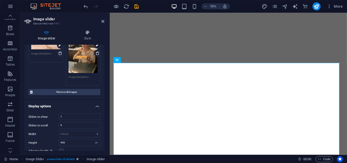
scroll to position [102, 0]
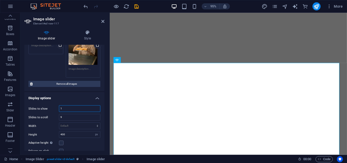
click at [67, 107] on input "1" at bounding box center [79, 108] width 41 height 6
click at [69, 114] on input "9" at bounding box center [79, 117] width 41 height 6
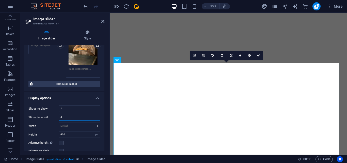
scroll to position [153, 0]
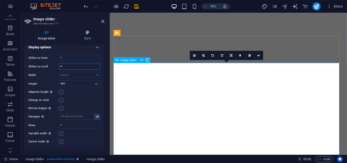
type input "4"
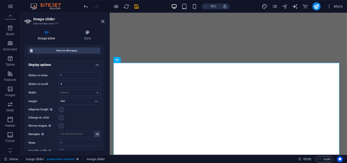
scroll to position [127, 0]
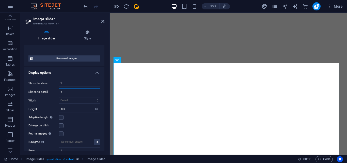
click at [69, 91] on input "4" at bounding box center [79, 92] width 41 height 6
type input "3"
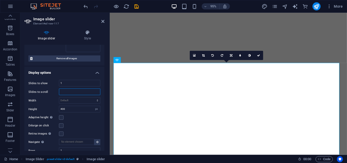
type input "2"
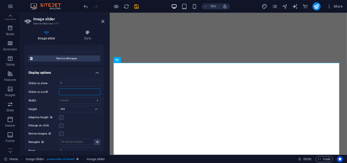
click at [73, 89] on input "number" at bounding box center [79, 92] width 41 height 6
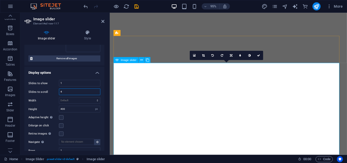
type input "4"
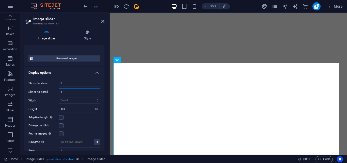
click at [67, 91] on input "4" at bounding box center [79, 92] width 41 height 6
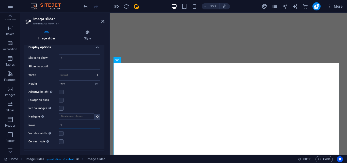
click at [71, 125] on input "1" at bounding box center [79, 125] width 41 height 6
type input "4"
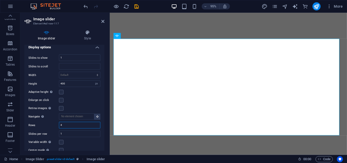
click at [68, 123] on input "4" at bounding box center [79, 125] width 41 height 6
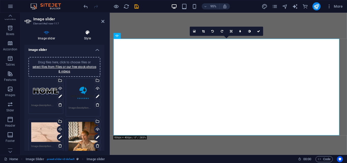
scroll to position [0, 0]
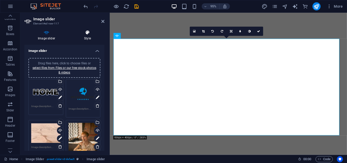
type input "1"
click at [87, 31] on icon at bounding box center [88, 32] width 34 height 5
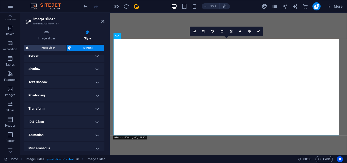
scroll to position [119, 0]
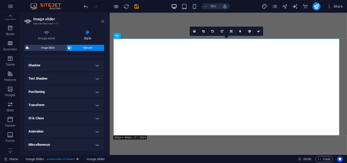
click at [102, 22] on icon at bounding box center [102, 21] width 3 height 4
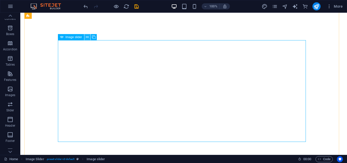
click at [87, 37] on icon at bounding box center [87, 37] width 3 height 5
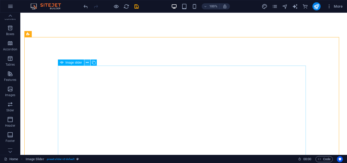
click at [86, 61] on icon at bounding box center [87, 62] width 3 height 5
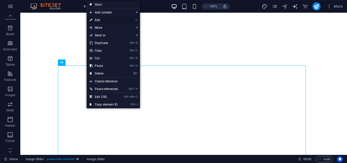
click at [103, 22] on link "⏎ Edit" at bounding box center [104, 20] width 34 height 8
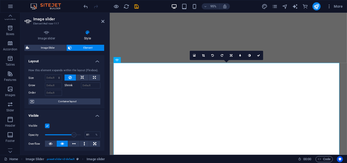
drag, startPoint x: 78, startPoint y: 134, endPoint x: 73, endPoint y: 134, distance: 4.6
click at [73, 134] on span at bounding box center [73, 134] width 5 height 5
drag, startPoint x: 73, startPoint y: 134, endPoint x: 65, endPoint y: 135, distance: 8.4
click at [65, 135] on span at bounding box center [65, 134] width 5 height 5
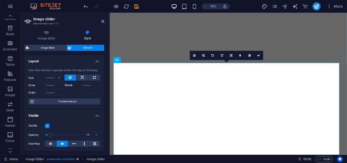
drag, startPoint x: 58, startPoint y: 135, endPoint x: 50, endPoint y: 135, distance: 7.9
click at [50, 135] on span at bounding box center [50, 134] width 5 height 5
drag, startPoint x: 50, startPoint y: 135, endPoint x: 90, endPoint y: 138, distance: 40.3
click at [90, 138] on div "Opacity 100 %" at bounding box center [64, 135] width 72 height 8
click at [70, 142] on button at bounding box center [73, 144] width 11 height 6
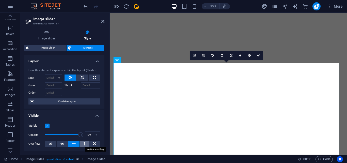
click at [84, 144] on icon at bounding box center [85, 144] width 2 height 6
drag, startPoint x: 80, startPoint y: 135, endPoint x: 75, endPoint y: 134, distance: 4.6
click at [75, 134] on span at bounding box center [75, 134] width 5 height 5
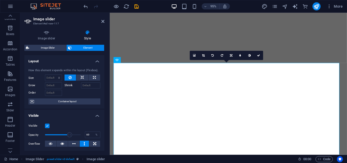
drag, startPoint x: 74, startPoint y: 134, endPoint x: 69, endPoint y: 134, distance: 5.3
click at [69, 134] on span at bounding box center [69, 134] width 5 height 5
click at [67, 134] on span at bounding box center [69, 134] width 5 height 5
drag, startPoint x: 59, startPoint y: 134, endPoint x: 41, endPoint y: 135, distance: 18.3
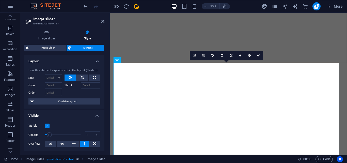
click at [41, 135] on div "Opacity 1 %" at bounding box center [64, 135] width 72 height 8
click at [41, 135] on label "Opacity" at bounding box center [36, 134] width 17 height 3
drag, startPoint x: 41, startPoint y: 135, endPoint x: 81, endPoint y: 135, distance: 40.2
click at [46, 135] on div "Opacity 1 %" at bounding box center [64, 135] width 72 height 8
drag, startPoint x: 81, startPoint y: 135, endPoint x: 93, endPoint y: 136, distance: 11.5
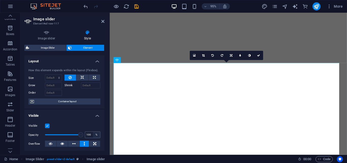
click at [93, 136] on div "Opacity 100 %" at bounding box center [64, 135] width 72 height 8
click at [93, 136] on div "%" at bounding box center [96, 135] width 7 height 6
click at [93, 144] on icon at bounding box center [94, 144] width 3 height 6
click at [76, 134] on span at bounding box center [76, 134] width 5 height 5
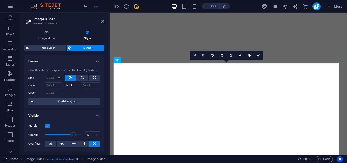
drag, startPoint x: 73, startPoint y: 134, endPoint x: 65, endPoint y: 135, distance: 8.1
click at [71, 135] on span at bounding box center [73, 134] width 5 height 5
click at [65, 135] on span at bounding box center [65, 134] width 5 height 5
click at [67, 136] on span at bounding box center [66, 134] width 5 height 5
type input "96"
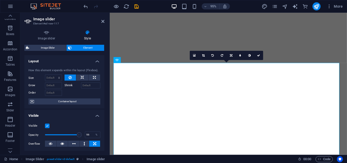
drag, startPoint x: 69, startPoint y: 135, endPoint x: 79, endPoint y: 135, distance: 9.9
click at [79, 135] on span at bounding box center [79, 134] width 5 height 5
click at [232, 56] on icon at bounding box center [231, 55] width 3 height 3
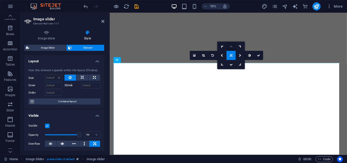
click at [231, 46] on icon at bounding box center [231, 46] width 3 height 3
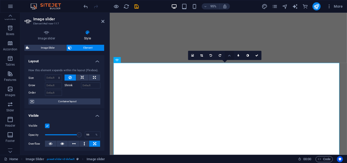
click at [228, 55] on icon at bounding box center [229, 55] width 3 height 3
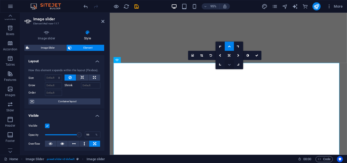
click at [229, 65] on icon at bounding box center [229, 64] width 3 height 3
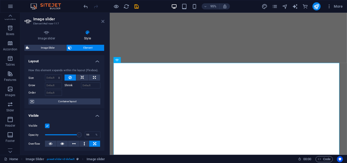
click at [102, 22] on icon at bounding box center [102, 21] width 3 height 4
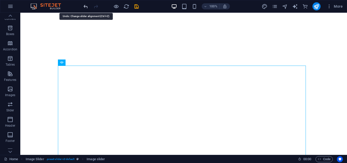
click at [86, 5] on icon "undo" at bounding box center [86, 7] width 6 height 6
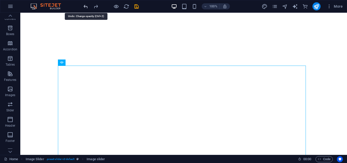
click at [86, 5] on icon "undo" at bounding box center [86, 7] width 6 height 6
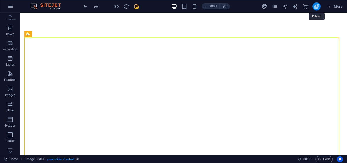
click at [319, 8] on icon "publish" at bounding box center [317, 7] width 6 height 6
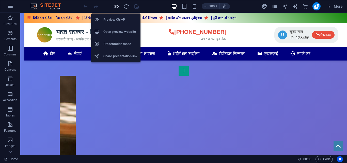
click at [116, 6] on icon "button" at bounding box center [116, 7] width 6 height 6
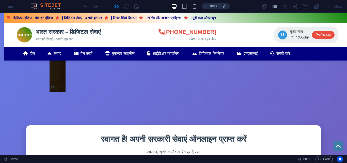
scroll to position [51, 0]
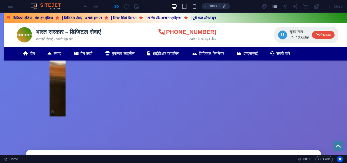
click at [174, 113] on div "1" at bounding box center [174, 66] width 248 height 102
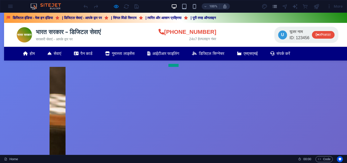
scroll to position [0, 0]
click at [39, 31] on h1 "भारत सरकार - डिजिटल सेवाएं" at bounding box center [68, 31] width 65 height 9
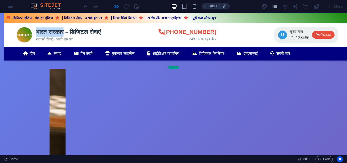
drag, startPoint x: 39, startPoint y: 31, endPoint x: 64, endPoint y: 31, distance: 25.2
click at [64, 31] on h1 "भारत सरकार - डिजिटल सेवाएं" at bounding box center [68, 31] width 65 height 9
copy h1 "भारत सरकार"
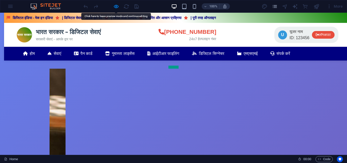
click at [101, 29] on h1 "भारत सरकार - डिजिटल सेवाएं" at bounding box center [68, 31] width 65 height 9
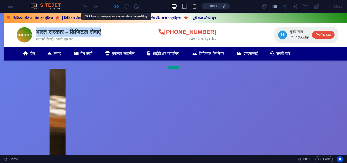
drag, startPoint x: 117, startPoint y: 33, endPoint x: 34, endPoint y: 33, distance: 82.9
click at [34, 33] on div "भारत सरकार भारत सरकार - डिजिटल सेवाएं सरकारी सेवाएं - आपके द्वार पर 1800-180-15…" at bounding box center [177, 35] width 347 height 24
click at [34, 33] on div "भारत सरकार भारत सरकार - डिजिटल सेवाएं सरकारी सेवाएं - आपके द्वार पर" at bounding box center [59, 34] width 84 height 15
drag, startPoint x: 34, startPoint y: 31, endPoint x: 113, endPoint y: 32, distance: 78.8
click at [101, 32] on div "भारत सरकार भारत सरकार - डिजिटल सेवाएं सरकारी सेवाएं - आपके द्वार पर" at bounding box center [59, 34] width 84 height 15
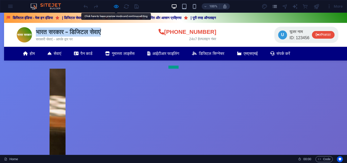
copy h1 "भारत सरकार - डिजिटल सेवाएं"
click at [120, 32] on div "भारत सरकार भारत सरकार - डिजिटल सेवाएं सरकारी सेवाएं - आपके द्वार पर 1800-180-15…" at bounding box center [177, 35] width 347 height 24
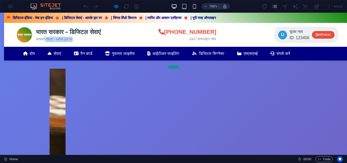
drag, startPoint x: 80, startPoint y: 41, endPoint x: 42, endPoint y: 42, distance: 37.9
click at [42, 42] on div "भारत सरकार भारत सरकार - डिजिटल सेवाएं सरकारी सेवाएं - आपके द्वार पर 1800-180-15…" at bounding box center [177, 35] width 347 height 24
click at [37, 40] on div "सरकारी सेवाएं - आपके द्वार पर" at bounding box center [68, 40] width 65 height 6
click at [36, 39] on div "सरकारी सेवाएं - आपके द्वार पर" at bounding box center [68, 40] width 65 height 6
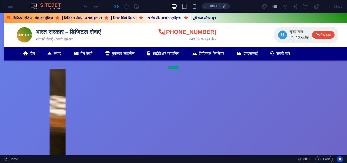
drag, startPoint x: 83, startPoint y: 38, endPoint x: 80, endPoint y: 37, distance: 3.0
click at [86, 37] on div "सरकारी सेवाएं - आपके द्वार पर" at bounding box center [68, 40] width 65 height 6
click at [78, 37] on div "सरकारी सेवाएं - आपके द्वार पर" at bounding box center [68, 40] width 65 height 6
drag, startPoint x: 78, startPoint y: 38, endPoint x: 36, endPoint y: 41, distance: 42.3
click at [36, 41] on div "सरकारी सेवाएं - आपके द्वार पर" at bounding box center [68, 40] width 65 height 6
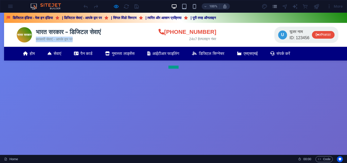
click at [33, 42] on div at bounding box center [33, 42] width 0 height 0
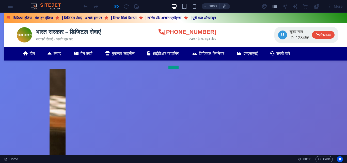
drag, startPoint x: 20, startPoint y: 76, endPoint x: 103, endPoint y: 71, distance: 83.7
drag, startPoint x: 74, startPoint y: 61, endPoint x: 20, endPoint y: 62, distance: 54.2
drag, startPoint x: 19, startPoint y: 74, endPoint x: 104, endPoint y: 75, distance: 84.7
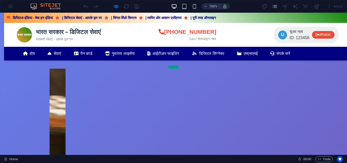
click at [150, 32] on div "भारत सरकार भारत सरकार - डिजिटल सेवाएं सरकारी सेवाएं - आपके द्वार पर 1800-180-15…" at bounding box center [177, 35] width 347 height 24
drag, startPoint x: 176, startPoint y: 33, endPoint x: 220, endPoint y: 34, distance: 43.5
click at [220, 34] on div "भारत सरकार भारत सरकार - डिजिटल सेवाएं सरकारी सेवाएं - आपके द्वार पर 1800-180-15…" at bounding box center [177, 35] width 347 height 24
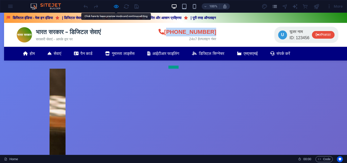
copy div "[PHONE_NUMBER]"
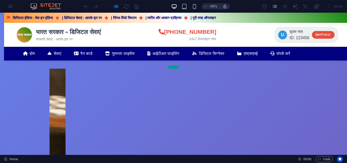
click at [152, 35] on div "भारत सरकार भारत सरकार - डिजिटल सेवाएं सरकारी सेवाएं - आपके द्वार पर 1800-180-15…" at bounding box center [177, 35] width 347 height 24
drag, startPoint x: 285, startPoint y: 31, endPoint x: 304, endPoint y: 38, distance: 20.2
click at [304, 38] on div "U यूजर नाम ID: 123456 लॉगआउट" at bounding box center [307, 35] width 64 height 16
drag, startPoint x: 274, startPoint y: 34, endPoint x: 306, endPoint y: 39, distance: 32.4
click at [306, 39] on div "U यूजर नाम ID: 123456 लॉगआउट" at bounding box center [307, 35] width 64 height 16
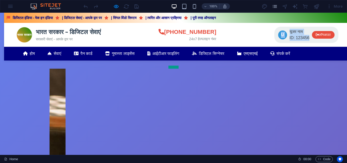
click at [306, 39] on div "U यूजर नाम ID: 123456 लॉगआउट" at bounding box center [307, 35] width 64 height 16
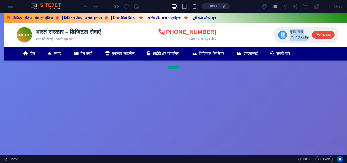
drag, startPoint x: 277, startPoint y: 31, endPoint x: 302, endPoint y: 39, distance: 26.3
click at [302, 39] on div "U यूजर नाम ID: 123456 लॉगआउट" at bounding box center [307, 35] width 64 height 16
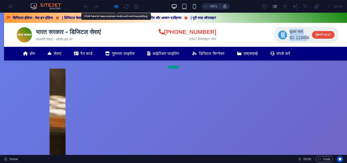
copy div "U यूजर नाम ID: 12345"
drag, startPoint x: 304, startPoint y: 37, endPoint x: 278, endPoint y: 35, distance: 26.3
click at [278, 35] on div "U यूजर नाम ID: 123456 लॉगआउट" at bounding box center [307, 35] width 64 height 16
copy div "U यूजर नाम ID: 123456"
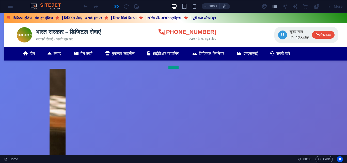
click at [243, 30] on div "भारत सरकार भारत सरकार - डिजिटल सेवाएं सरकारी सेवाएं - आपके द्वार पर 1800-180-15…" at bounding box center [177, 35] width 347 height 24
drag, startPoint x: 276, startPoint y: 28, endPoint x: 335, endPoint y: 37, distance: 59.8
click at [335, 37] on div "भारत सरकार भारत सरकार - डिजिटल सेवाएं सरकारी सेवाएं - आपके द्वार पर 1800-180-15…" at bounding box center [177, 35] width 347 height 24
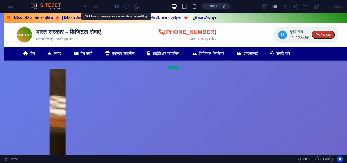
copy div "U यूजर नाम ID: 123456 लॉगआउट"
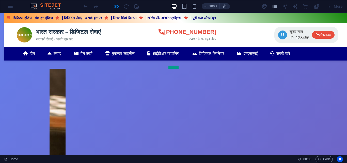
click at [253, 38] on div "भारत सरकार भारत सरकार - डिजिटल सेवाएं सरकारी सेवाएं - आपके द्वार पर 1800-180-15…" at bounding box center [177, 35] width 347 height 24
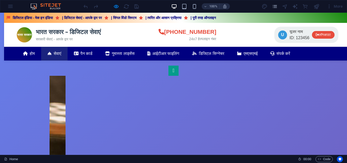
click at [63, 56] on link "सेवाएं" at bounding box center [54, 54] width 26 height 14
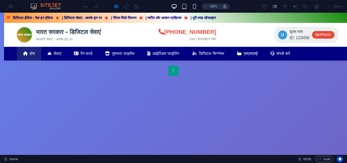
drag, startPoint x: 325, startPoint y: 57, endPoint x: 32, endPoint y: 55, distance: 292.3
click at [32, 55] on ul "होम सेवाएं पैन कार्ड गुमास्ता लाइसेंस आईटीआर फाइलिंग डिजिटल सिग्नेचर एमएसएमई सं…" at bounding box center [178, 54] width 322 height 14
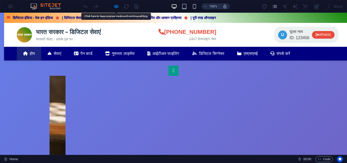
copy ul "होम सेवाएं पैन कार्ड गुमास्ता लाइसेंस आईटीआर फाइलिंग डिजिटल सिग्नेचर एमएसएमई सं…"
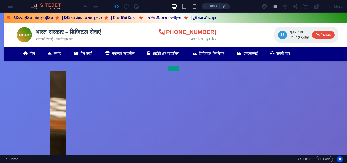
scroll to position [7, 0]
click at [332, 53] on ul "होम सेवाएं पैन कार्ड गुमास्ता लाइसेंस आईटीआर फाइलिंग डिजिटल सिग्नेचर एमएसएमई सं…" at bounding box center [178, 54] width 322 height 14
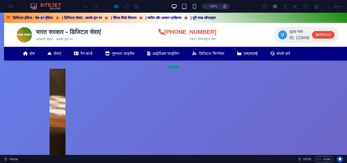
drag, startPoint x: 83, startPoint y: 16, endPoint x: 91, endPoint y: 17, distance: 7.9
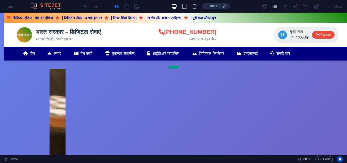
drag, startPoint x: 80, startPoint y: 17, endPoint x: 83, endPoint y: 17, distance: 2.8
drag, startPoint x: 282, startPoint y: 17, endPoint x: 269, endPoint y: 20, distance: 13.1
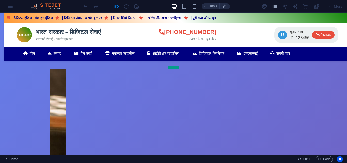
drag, startPoint x: 268, startPoint y: 16, endPoint x: 245, endPoint y: 19, distance: 23.2
drag, startPoint x: 6, startPoint y: 17, endPoint x: 230, endPoint y: 19, distance: 223.2
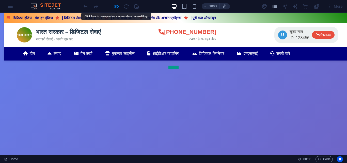
copy div "डिजिटल इंडिया - मेक इन इंडिया | डिजिटल सेवाएं - आपके द्वार पर | सिंगल विंडो सिस…"
click at [243, 24] on div "भारत सरकार भारत सरकार - डिजिटल सेवाएं सरकारी सेवाएं - आपके द्वार पर 1800-180-15…" at bounding box center [177, 35] width 347 height 24
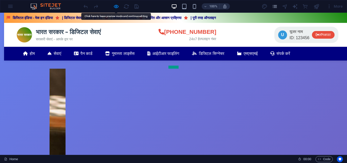
click at [243, 24] on div "भारत सरकार भारत सरकार - डिजिटल सेवाएं सरकारी सेवाएं - आपके द्वार पर 1800-180-15…" at bounding box center [177, 35] width 347 height 24
drag, startPoint x: 64, startPoint y: 16, endPoint x: 117, endPoint y: 17, distance: 53.7
click at [117, 17] on div "डिजिटल इंडिया - मेक इन इंडिया | डिजिटल सेवाएं - आपके द्वार पर | सिंगल विंडो सिस…" at bounding box center [177, 18] width 347 height 10
drag, startPoint x: 64, startPoint y: 17, endPoint x: 309, endPoint y: 19, distance: 245.6
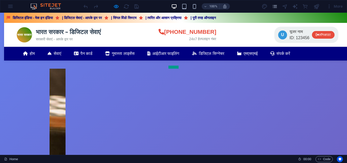
drag, startPoint x: 66, startPoint y: 18, endPoint x: 310, endPoint y: 16, distance: 244.3
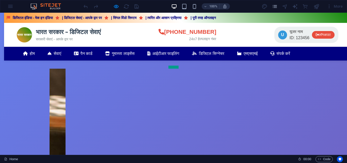
copy div "डिजिटल इंडिया - मेक इन इंडिया | डिजिटल सेवाएं - आपके द्वार पर | सिंगल विंडो सिस…"
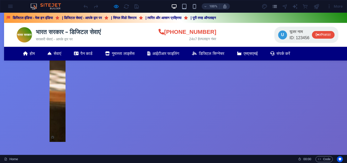
drag, startPoint x: 30, startPoint y: 37, endPoint x: 21, endPoint y: 33, distance: 9.8
click at [21, 33] on div "भारत सरकार" at bounding box center [24, 34] width 15 height 15
copy div "भारत सरकार"
click at [137, 36] on div "भारत सरकार भारत सरकार - डिजिटल सेवाएं सरकारी सेवाएं - आपके द्वार पर 1800-180-15…" at bounding box center [177, 35] width 347 height 24
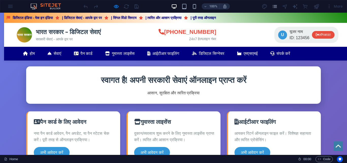
scroll to position [127, 0]
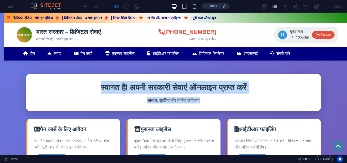
drag, startPoint x: 86, startPoint y: 84, endPoint x: 204, endPoint y: 101, distance: 118.4
click at [204, 101] on div "स्वागत है! अपनी सरकारी सेवाएं ऑनलाइन प्राप्त करें आसान, सुरक्षित और त्वरित प्रक…" at bounding box center [173, 92] width 295 height 37
click at [65, 91] on h2 "स्वागत है! अपनी सरकारी सेवाएं ऑनलाइन प्राप्त करें" at bounding box center [174, 87] width 280 height 12
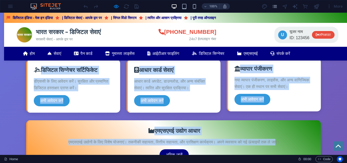
scroll to position [254, 0]
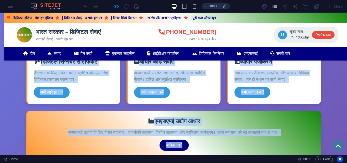
drag, startPoint x: 30, startPoint y: 99, endPoint x: 281, endPoint y: 139, distance: 254.1
click at [281, 139] on div "स्वागत है! अपनी सरकारी सेवाएं ऑनलाइन प्राप्त करें आसान, सुरक्षित और त्वरित प्रक…" at bounding box center [173, 129] width 305 height 364
click at [286, 111] on div "एमएसएमई उद्योग आधार एमएसएमई उद्योगों के लिए विशेष योजनाएं। तकनीकी सहायता, वित्त…" at bounding box center [173, 134] width 295 height 47
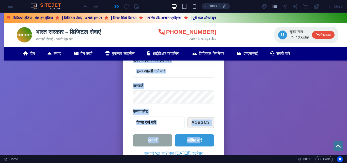
scroll to position [407, 0]
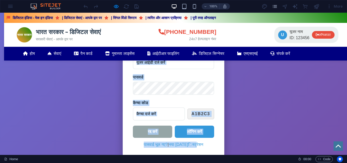
drag, startPoint x: 130, startPoint y: 77, endPoint x: 207, endPoint y: 146, distance: 102.9
click at [207, 146] on div "लॉगिन पोर्टल यूजर आईडी / मोबाइल नंबर पासवर्ड कैप्चा कोड A1B2C3 रद्द करें लॉगिन …" at bounding box center [174, 88] width 102 height 139
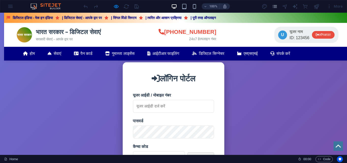
scroll to position [330, 0]
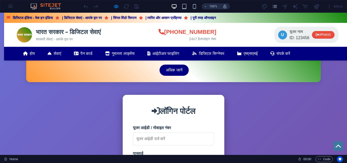
drag, startPoint x: 199, startPoint y: 111, endPoint x: 158, endPoint y: 111, distance: 40.4
click at [158, 111] on h2 "लॉगिन पोर्टल" at bounding box center [173, 111] width 81 height 12
click at [115, 96] on div "स्वागत है! अपनी सरकारी सेवाएं ऑनलाइन प्राप्त करें आसान, सुरक्षित और त्वरित प्रक…" at bounding box center [173, 52] width 305 height 364
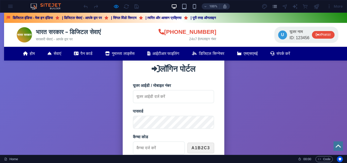
scroll to position [381, 0]
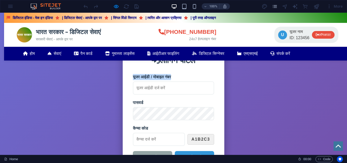
drag, startPoint x: 131, startPoint y: 77, endPoint x: 179, endPoint y: 78, distance: 47.6
click at [179, 78] on label "यूजर आईडी / मोबाइल नंबर" at bounding box center [173, 77] width 81 height 6
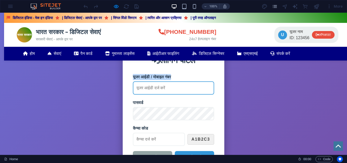
click at [179, 81] on input "यूजर आईडी / मोबाइल नंबर" at bounding box center [173, 87] width 81 height 13
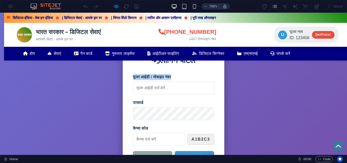
drag, startPoint x: 182, startPoint y: 74, endPoint x: 131, endPoint y: 75, distance: 50.8
click at [131, 75] on div "लॉगिन पोर्टल यूजर आईडी / मोबाइल नंबर पासवर्ड कैप्चा कोड A1B2C3 रद्द करें लॉगिन …" at bounding box center [174, 113] width 102 height 139
drag, startPoint x: 128, startPoint y: 102, endPoint x: 158, endPoint y: 102, distance: 30.0
click at [158, 102] on div "लॉगिन पोर्टल यूजर आईडी / मोबाइल नंबर पासवर्ड कैप्चा कोड A1B2C3 रद्द करें लॉगिन …" at bounding box center [174, 113] width 102 height 139
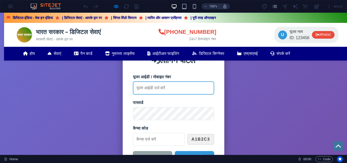
click at [208, 93] on input "यूजर आईडी / मोबाइल नंबर" at bounding box center [173, 87] width 81 height 13
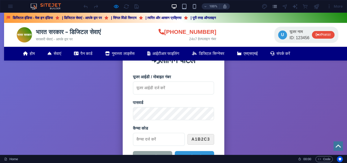
click at [232, 90] on div "स्वागत है! अपनी सरकारी सेवाएं ऑनलाइन प्राप्त करें आसान, सुरक्षित और त्वरित प्रक…" at bounding box center [173, 2] width 305 height 364
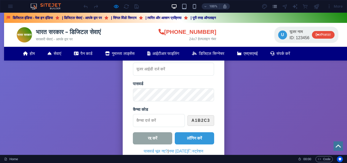
scroll to position [407, 0]
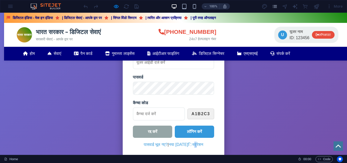
drag, startPoint x: 201, startPoint y: 145, endPoint x: 194, endPoint y: 147, distance: 7.7
click at [194, 147] on div "पासवर्ड भूल गए? | नया रजिस्ट्रेशन" at bounding box center [173, 145] width 81 height 6
click at [202, 145] on div "पासवर्ड भूल गए? | नया रजिस्ट्रेशन" at bounding box center [173, 145] width 81 height 6
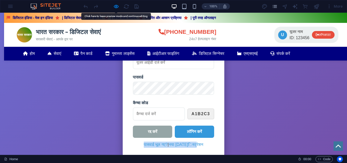
drag, startPoint x: 142, startPoint y: 145, endPoint x: 202, endPoint y: 147, distance: 60.8
click at [202, 147] on div "पासवर्ड भूल गए? | नया रजिस्ट्रेशन" at bounding box center [173, 145] width 81 height 6
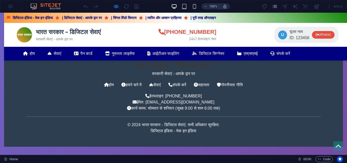
scroll to position [505, 0]
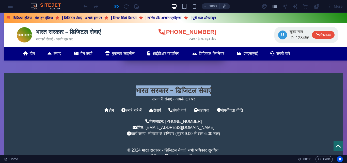
drag, startPoint x: 120, startPoint y: 88, endPoint x: 230, endPoint y: 88, distance: 109.6
click at [230, 88] on h3 "भारत सरकार - डिजिटल सेवाएं" at bounding box center [173, 90] width 295 height 11
click at [233, 78] on footer "भारत सरकार - डिजिटल सेवाएं सरकारी सेवाएं - आपके द्वार पर होम हमारे बारे में सेव…" at bounding box center [173, 122] width 339 height 99
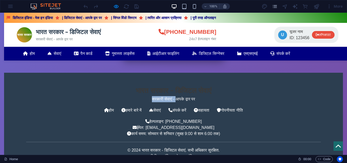
drag, startPoint x: 149, startPoint y: 99, endPoint x: 174, endPoint y: 99, distance: 25.2
click at [174, 99] on p "सरकारी सेवाएं - आपके द्वार पर" at bounding box center [173, 99] width 295 height 6
click at [218, 97] on p "सरकारी सेवाएं - आपके द्वार पर" at bounding box center [173, 99] width 295 height 6
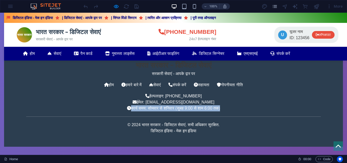
drag, startPoint x: 117, startPoint y: 110, endPoint x: 220, endPoint y: 111, distance: 103.5
click at [220, 111] on p "कार्य समय: सोमवार से शनिवार (सुबह 9:00 से शाम 6:00 तक)" at bounding box center [173, 108] width 295 height 6
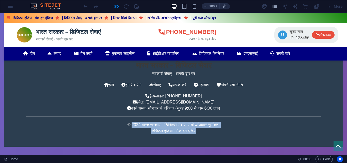
drag, startPoint x: 128, startPoint y: 126, endPoint x: 208, endPoint y: 134, distance: 80.2
click at [208, 134] on div "© 2024 भारत सरकार - डिजिटल सेवाएं. सभी अधिकार सुरक्षित. डिजिटल इंडिया - मेक इन …" at bounding box center [173, 125] width 295 height 18
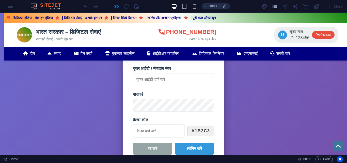
scroll to position [327, 0]
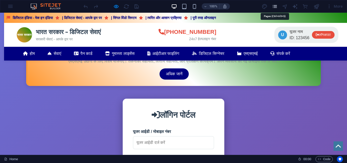
click at [277, 8] on icon "pages" at bounding box center [275, 7] width 6 height 6
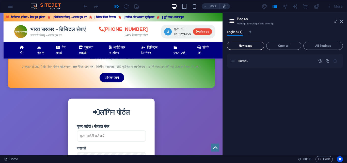
click at [248, 44] on span "New page" at bounding box center [245, 45] width 33 height 3
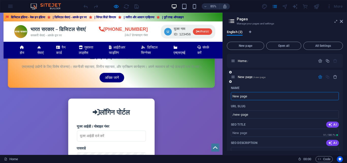
click at [257, 96] on input "New page" at bounding box center [285, 96] width 108 height 8
type input "N"
type input "/new-pag"
type input "/"
type input "lo"
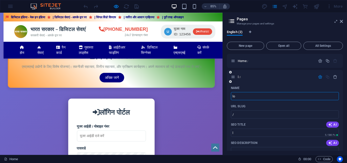
type input "/l"
type input "l"
type input "lo"
type input "/lo"
type input "lo"
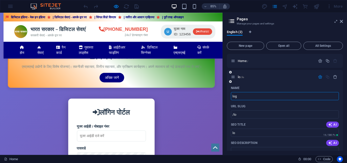
type input "logi"
type input "/log"
type input "log"
type input "login"
type input "/login"
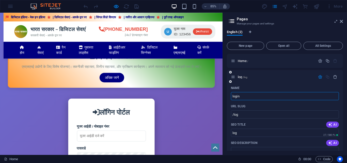
type input "login"
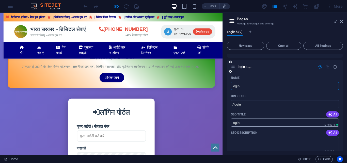
scroll to position [0, 0]
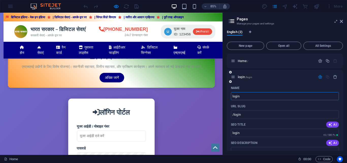
type input "login"
click at [297, 84] on div "Name" at bounding box center [285, 88] width 108 height 8
click at [256, 116] on input "/login" at bounding box center [285, 114] width 108 height 8
click at [234, 116] on input "/login" at bounding box center [285, 114] width 108 height 8
click at [232, 116] on input "/login" at bounding box center [285, 114] width 108 height 8
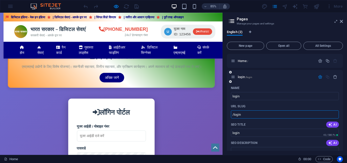
paste input "text"
click at [232, 115] on input "/login" at bounding box center [285, 114] width 108 height 8
paste input "text"
drag, startPoint x: 243, startPoint y: 113, endPoint x: 235, endPoint y: 116, distance: 8.7
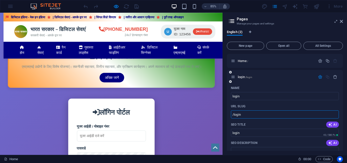
click at [235, 116] on input "/login" at bounding box center [285, 114] width 108 height 8
type input "/"
paste input "text"
type input "w"
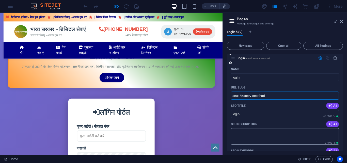
scroll to position [25, 0]
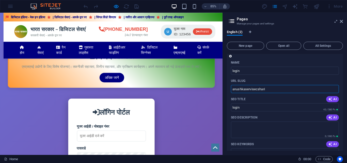
drag, startPoint x: 271, startPoint y: 88, endPoint x: 231, endPoint y: 93, distance: 40.0
click at [231, 93] on div "Name login ​ URL SLUG anushkaservisecshari ​ SEO Title AI login ​ 43 / 580 Px S…" at bounding box center [285, 150] width 116 height 184
type input "anushkaservisecshari"
click at [243, 127] on textarea "SEO Description" at bounding box center [285, 130] width 108 height 17
paste textarea "anushkaservisecshari"
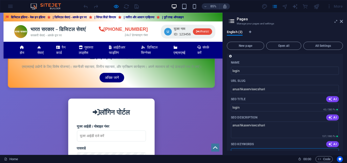
type textarea "anushkaservisecshari"
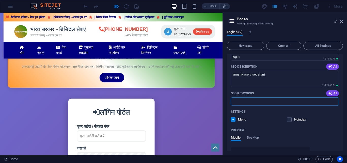
click at [254, 135] on div "Name login ​ URL SLUG anushkaservisecshari ​ SEO Title AI login ​ 43 / 580 Px S…" at bounding box center [285, 102] width 116 height 189
drag, startPoint x: 254, startPoint y: 135, endPoint x: 243, endPoint y: 110, distance: 27.3
click at [243, 110] on p "Settings" at bounding box center [238, 112] width 14 height 4
click at [255, 135] on div "Preview Mobile Desktop" at bounding box center [285, 136] width 108 height 21
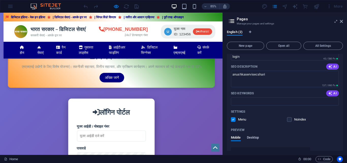
click at [255, 137] on span "Desktop" at bounding box center [253, 137] width 12 height 7
click at [241, 137] on span "Mobile" at bounding box center [236, 137] width 10 height 7
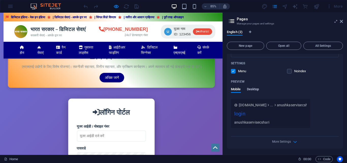
click at [258, 89] on span "Desktop" at bounding box center [253, 89] width 12 height 7
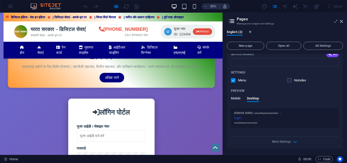
click at [238, 100] on span "Mobile" at bounding box center [236, 98] width 10 height 7
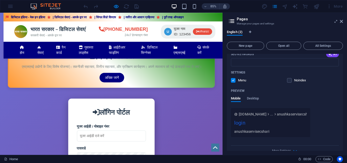
click at [279, 93] on div "Preview" at bounding box center [285, 91] width 108 height 8
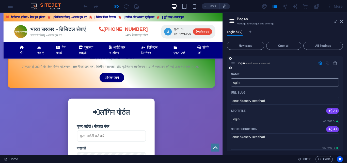
scroll to position [0, 0]
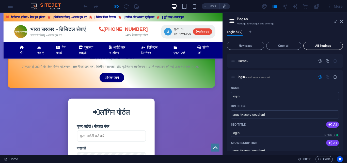
click at [324, 46] on span "All Settings" at bounding box center [323, 45] width 35 height 3
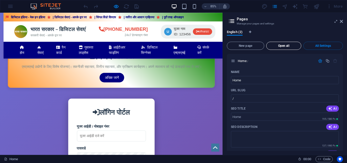
click at [294, 46] on span "Open all" at bounding box center [284, 45] width 31 height 3
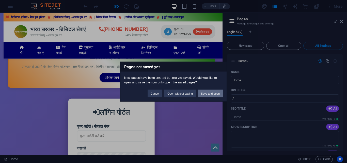
click at [213, 94] on button "Save and open" at bounding box center [210, 93] width 25 height 8
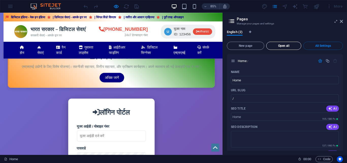
click at [280, 46] on span "Open all" at bounding box center [284, 45] width 31 height 3
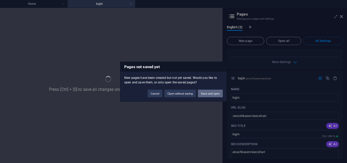
click at [211, 93] on button "Save and open" at bounding box center [210, 93] width 25 height 8
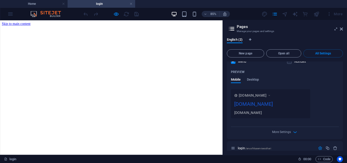
scroll to position [127, 0]
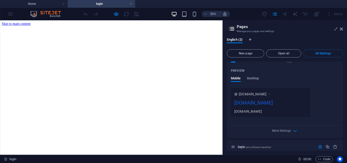
click at [270, 100] on div "[DOMAIN_NAME]" at bounding box center [270, 104] width 73 height 10
click at [262, 102] on div "[DOMAIN_NAME]" at bounding box center [270, 104] width 73 height 10
drag, startPoint x: 242, startPoint y: 102, endPoint x: 284, endPoint y: 102, distance: 42.5
click at [284, 102] on div "[DOMAIN_NAME]" at bounding box center [270, 104] width 73 height 10
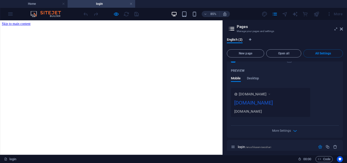
click at [266, 91] on div "www.example.com anushkaservices.help anushkaservices.help" at bounding box center [270, 102] width 79 height 29
drag, startPoint x: 266, startPoint y: 91, endPoint x: 266, endPoint y: 99, distance: 8.9
click at [266, 95] on div "www.example.com anushkaservices.help anushkaservices.help" at bounding box center [270, 102] width 79 height 29
click at [289, 132] on span "More Settings" at bounding box center [281, 131] width 19 height 4
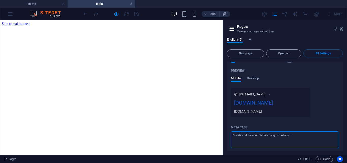
click at [289, 132] on textarea "Meta tags ​" at bounding box center [285, 139] width 108 height 17
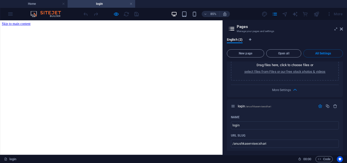
scroll to position [254, 0]
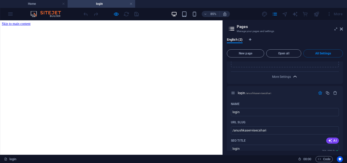
click at [296, 76] on icon "button" at bounding box center [295, 77] width 6 height 6
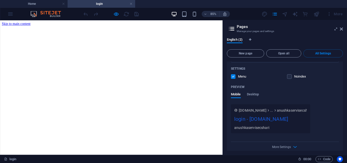
scroll to position [322, 0]
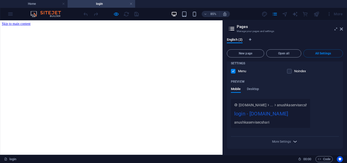
click at [292, 143] on icon "button" at bounding box center [295, 142] width 6 height 6
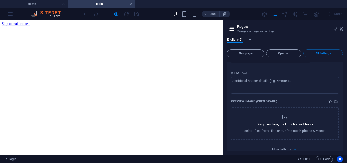
scroll to position [395, 0]
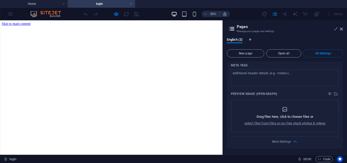
click at [291, 142] on div "More Settings" at bounding box center [285, 141] width 108 height 8
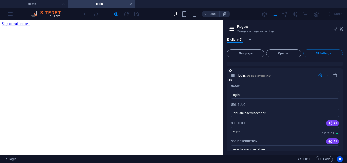
scroll to position [191, 0]
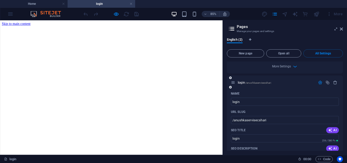
click at [233, 83] on icon at bounding box center [233, 82] width 4 height 4
click at [275, 84] on p "login /anushkaservisecshari" at bounding box center [276, 82] width 76 height 3
drag, startPoint x: 270, startPoint y: 83, endPoint x: 270, endPoint y: 80, distance: 3.1
click at [270, 80] on div "login /anushkaservisecshari" at bounding box center [273, 83] width 85 height 6
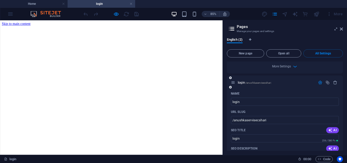
click at [279, 85] on div "login /anushkaservisecshari" at bounding box center [273, 83] width 85 height 6
click at [318, 82] on icon "button" at bounding box center [320, 82] width 4 height 4
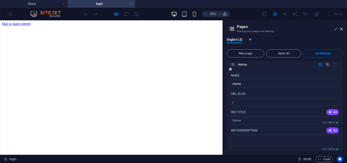
scroll to position [0, 0]
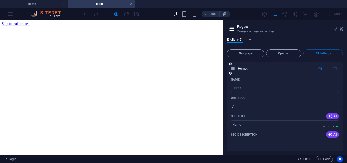
click at [321, 70] on icon "button" at bounding box center [320, 68] width 4 height 4
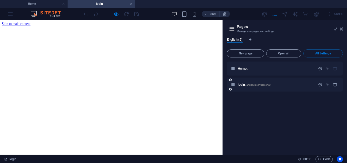
click at [328, 82] on div at bounding box center [328, 85] width 22 height 6
click at [328, 86] on icon "button" at bounding box center [328, 84] width 4 height 4
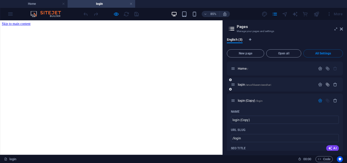
click at [328, 86] on icon "button" at bounding box center [328, 84] width 4 height 4
click at [328, 84] on icon "button" at bounding box center [328, 84] width 4 height 4
click at [327, 84] on icon "button" at bounding box center [328, 84] width 4 height 4
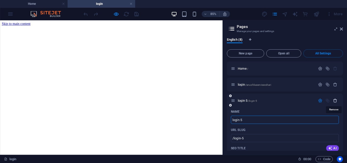
click at [334, 101] on icon "button" at bounding box center [335, 100] width 4 height 4
click at [334, 102] on icon "button" at bounding box center [335, 100] width 4 height 4
click at [334, 101] on icon "button" at bounding box center [335, 100] width 4 height 4
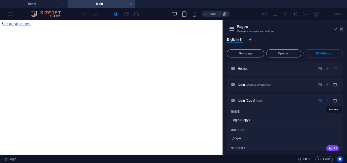
click at [334, 101] on icon "button" at bounding box center [335, 100] width 4 height 4
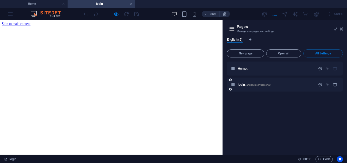
click at [265, 82] on div "login /anushkaservisecshari" at bounding box center [273, 85] width 85 height 6
click at [265, 85] on span "/anushkaservisecshari" at bounding box center [259, 84] width 26 height 3
click at [262, 85] on span "/anushkaservisecshari" at bounding box center [259, 84] width 26 height 3
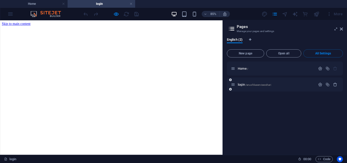
drag, startPoint x: 262, startPoint y: 85, endPoint x: 262, endPoint y: 80, distance: 4.8
click at [262, 80] on div "login /anushkaservisecshari" at bounding box center [285, 85] width 116 height 14
click at [261, 85] on span "/anushkaservisecshari" at bounding box center [259, 84] width 26 height 3
click at [50, 3] on h4 "Home" at bounding box center [34, 4] width 68 height 6
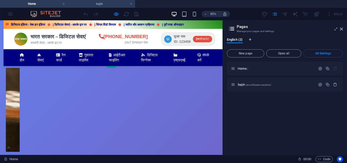
click at [99, 5] on h4 "login" at bounding box center [102, 4] width 68 height 6
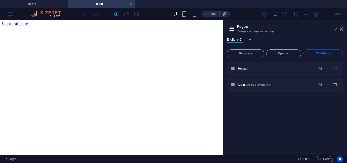
click at [99, 5] on h4 "login" at bounding box center [102, 4] width 68 height 6
click at [41, 6] on h4 "Home" at bounding box center [34, 4] width 68 height 6
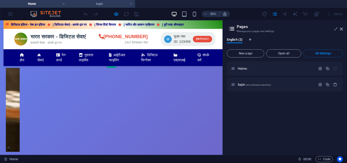
click at [96, 4] on h4 "login" at bounding box center [102, 4] width 68 height 6
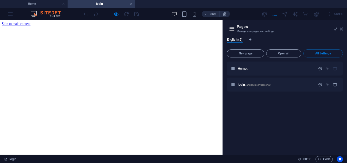
click at [343, 28] on icon at bounding box center [341, 29] width 3 height 4
click at [260, 27] on div "Drop content here or Add elements Paste clipboard" at bounding box center [131, 27] width 258 height 0
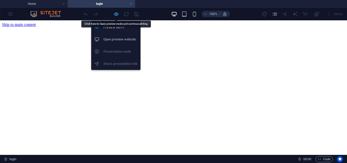
click at [115, 14] on icon "button" at bounding box center [116, 14] width 6 height 6
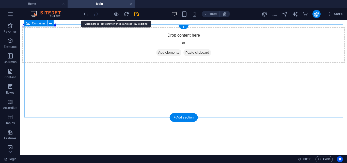
click at [173, 63] on div "Drop content here or Add elements Paste clipboard" at bounding box center [183, 45] width 323 height 36
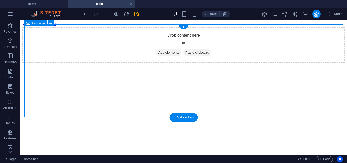
click at [183, 63] on div "Drop content here or Add elements Paste clipboard" at bounding box center [183, 45] width 323 height 36
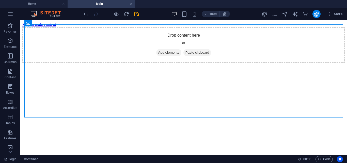
click at [188, 65] on html "Skip to main content Drop content here or Add elements Paste clipboard" at bounding box center [183, 42] width 327 height 45
click at [187, 65] on html "Skip to main content Drop content here or Add elements Paste clipboard" at bounding box center [183, 42] width 327 height 45
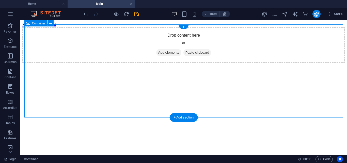
drag, startPoint x: 188, startPoint y: 113, endPoint x: 206, endPoint y: 136, distance: 29.5
click at [188, 63] on div "Drop content here or Add elements Paste clipboard" at bounding box center [183, 45] width 323 height 36
drag, startPoint x: 186, startPoint y: 116, endPoint x: 35, endPoint y: 65, distance: 159.8
click at [186, 116] on div "+ Add section" at bounding box center [184, 117] width 28 height 9
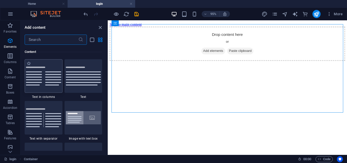
scroll to position [813, 0]
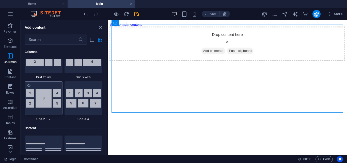
click at [50, 97] on img at bounding box center [43, 98] width 35 height 19
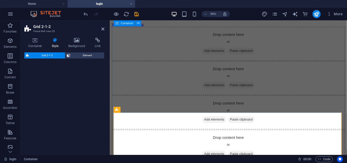
select select "rem"
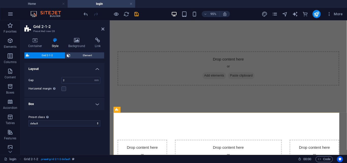
click at [105, 28] on aside "Grid 2-1-2 Preset #ed-new-28 Container Style Background Link Size Height Defaul…" at bounding box center [64, 87] width 89 height 134
click at [102, 28] on icon at bounding box center [102, 29] width 3 height 4
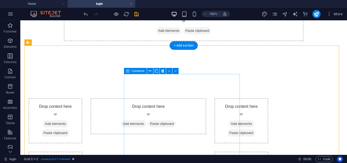
scroll to position [76, 0]
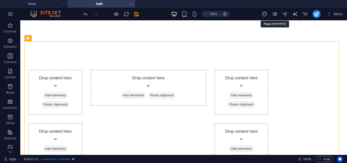
click at [275, 13] on icon "pages" at bounding box center [275, 14] width 6 height 6
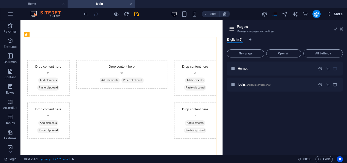
click at [328, 14] on icon "button" at bounding box center [329, 13] width 5 height 5
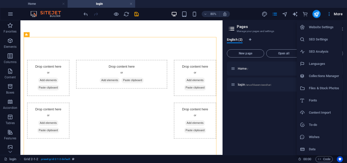
click at [328, 14] on div at bounding box center [173, 81] width 347 height 163
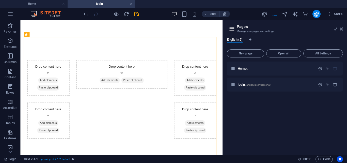
click at [338, 13] on span "More" at bounding box center [335, 13] width 16 height 5
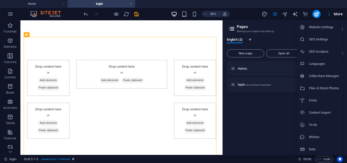
click at [331, 26] on h6 "Website Settings" at bounding box center [324, 27] width 30 height 6
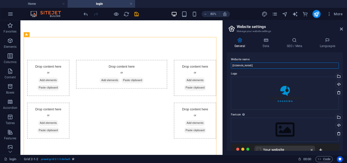
drag, startPoint x: 277, startPoint y: 65, endPoint x: 233, endPoint y: 66, distance: 44.0
click at [233, 66] on input "[DOMAIN_NAME]" at bounding box center [285, 66] width 108 height 6
click at [274, 66] on input "[DOMAIN_NAME]" at bounding box center [285, 66] width 108 height 6
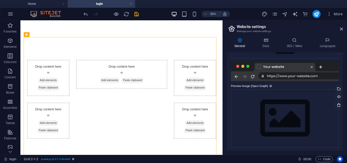
scroll to position [84, 0]
drag, startPoint x: 341, startPoint y: 29, endPoint x: 306, endPoint y: 14, distance: 38.6
click at [341, 29] on icon at bounding box center [341, 29] width 3 height 4
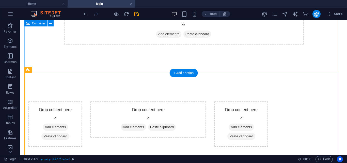
scroll to position [0, 0]
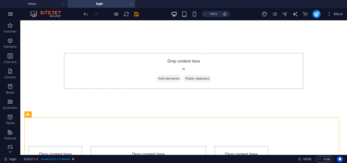
click at [11, 14] on icon "button" at bounding box center [10, 14] width 6 height 6
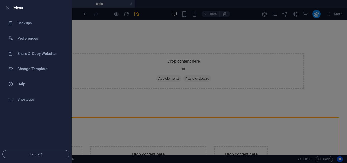
click at [8, 6] on icon "button" at bounding box center [8, 8] width 6 height 6
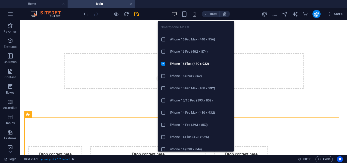
click at [196, 14] on icon "button" at bounding box center [195, 14] width 6 height 6
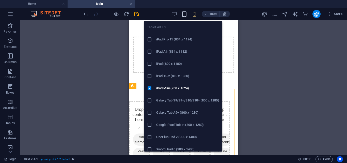
click at [186, 14] on icon "button" at bounding box center [185, 14] width 6 height 6
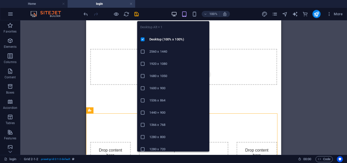
click at [174, 14] on icon "button" at bounding box center [174, 14] width 6 height 6
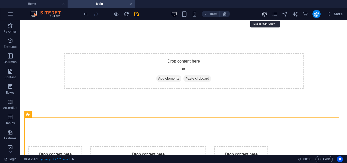
click at [268, 14] on icon "design" at bounding box center [265, 14] width 6 height 6
click at [316, 14] on icon "publish" at bounding box center [317, 14] width 6 height 6
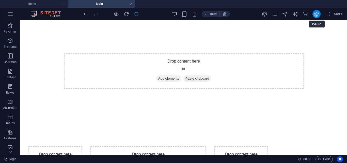
click at [316, 15] on icon "publish" at bounding box center [317, 14] width 6 height 6
click at [316, 14] on icon "publish" at bounding box center [317, 14] width 6 height 6
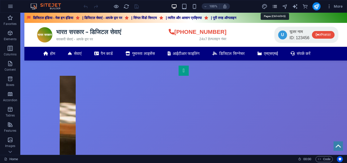
click at [273, 9] on icon "pages" at bounding box center [275, 7] width 6 height 6
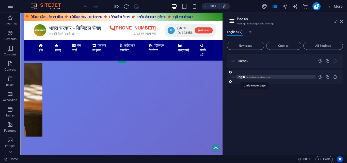
click at [267, 78] on span "/anushkaservisecshari" at bounding box center [259, 77] width 26 height 3
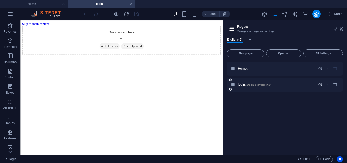
click at [322, 84] on icon "button" at bounding box center [320, 84] width 4 height 4
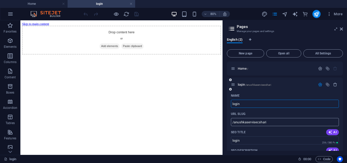
click at [288, 122] on input "/anushkaservisecshari" at bounding box center [285, 122] width 108 height 8
click at [287, 123] on input "/anushkaservisecshari" at bounding box center [285, 122] width 108 height 8
click at [249, 125] on input "/anushkaservisecshari" at bounding box center [285, 122] width 108 height 8
drag, startPoint x: 232, startPoint y: 123, endPoint x: 268, endPoint y: 124, distance: 35.3
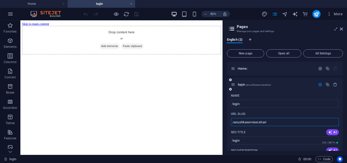
click at [268, 124] on input "/anushkaservisecshari" at bounding box center [285, 122] width 108 height 8
click at [263, 123] on input "/anushkaservisecshari" at bounding box center [285, 122] width 108 height 8
click at [265, 83] on div "login /anushkaservisecshari" at bounding box center [285, 85] width 116 height 14
drag, startPoint x: 278, startPoint y: 24, endPoint x: 263, endPoint y: -20, distance: 46.7
click at [263, 0] on html "[DOMAIN_NAME] Home login Favorites Elements Columns Content Boxes Accordion Tab…" at bounding box center [173, 81] width 347 height 163
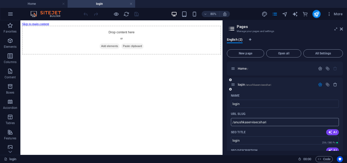
click at [267, 124] on input "/anushkaservisecshari" at bounding box center [285, 122] width 108 height 8
click at [254, 124] on input "/anushkaservisecshari" at bounding box center [285, 122] width 108 height 8
drag, startPoint x: 233, startPoint y: 123, endPoint x: 270, endPoint y: 123, distance: 36.6
click at [270, 123] on input "/anushkaservisecshari" at bounding box center [285, 122] width 108 height 8
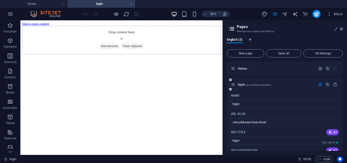
click at [277, 92] on div "Name" at bounding box center [285, 96] width 108 height 8
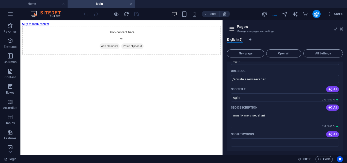
scroll to position [51, 0]
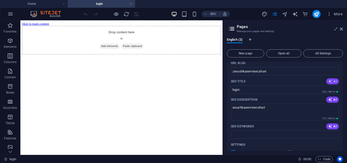
click at [330, 83] on icon "button" at bounding box center [330, 81] width 4 height 4
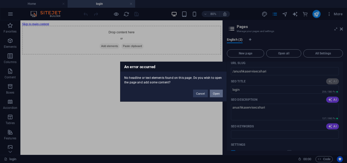
click at [219, 94] on button "Open" at bounding box center [216, 93] width 13 height 8
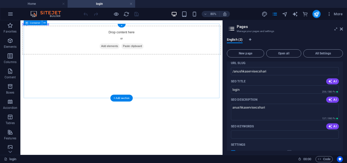
click at [269, 63] on div "Drop content here or Add elements Paste clipboard" at bounding box center [146, 45] width 249 height 36
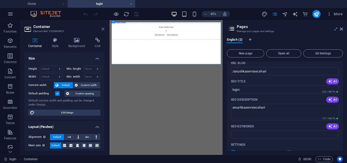
click at [104, 29] on icon at bounding box center [102, 29] width 3 height 4
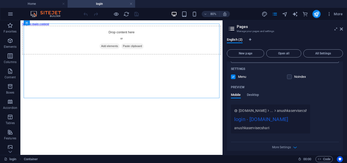
scroll to position [127, 0]
click at [268, 119] on div "login - [DOMAIN_NAME]" at bounding box center [270, 120] width 73 height 10
drag, startPoint x: 270, startPoint y: 112, endPoint x: 273, endPoint y: 110, distance: 2.9
click at [270, 111] on icon at bounding box center [269, 110] width 4 height 4
drag, startPoint x: 275, startPoint y: 109, endPoint x: 289, endPoint y: 110, distance: 14.0
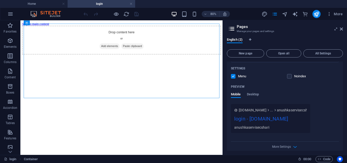
click at [277, 109] on div "[DOMAIN_NAME] ... anushkaservisecshari" at bounding box center [278, 110] width 78 height 5
drag, startPoint x: 289, startPoint y: 110, endPoint x: 295, endPoint y: 110, distance: 6.1
click at [295, 110] on span "anushkaservisecshari" at bounding box center [294, 110] width 35 height 5
drag, startPoint x: 266, startPoint y: 120, endPoint x: 259, endPoint y: 130, distance: 12.3
click at [265, 121] on div "login - [DOMAIN_NAME]" at bounding box center [270, 120] width 73 height 10
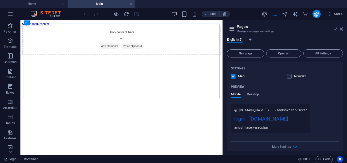
click at [252, 127] on div "anushkaservisecshari" at bounding box center [270, 127] width 73 height 5
click at [294, 148] on icon "button" at bounding box center [295, 147] width 6 height 6
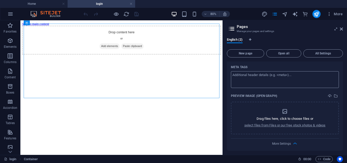
click at [278, 74] on textarea "Meta tags ​" at bounding box center [285, 79] width 108 height 17
click at [294, 144] on icon "button" at bounding box center [295, 144] width 6 height 6
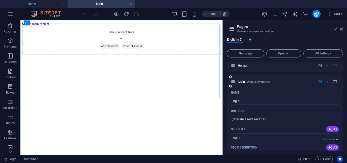
scroll to position [0, 0]
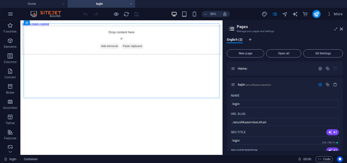
drag, startPoint x: 243, startPoint y: 28, endPoint x: 269, endPoint y: 28, distance: 26.2
click at [244, 28] on h2 "Pages" at bounding box center [290, 26] width 106 height 5
click at [231, 30] on icon at bounding box center [232, 28] width 8 height 7
click at [333, 53] on span "All Settings" at bounding box center [323, 53] width 35 height 3
click at [333, 53] on div "New page Open all All Settings" at bounding box center [285, 53] width 116 height 8
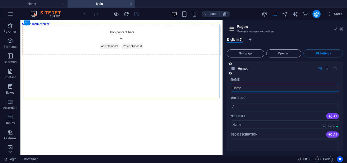
click at [320, 68] on icon "button" at bounding box center [320, 68] width 4 height 4
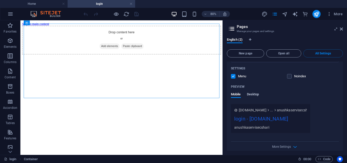
click at [255, 94] on span "Desktop" at bounding box center [253, 94] width 12 height 7
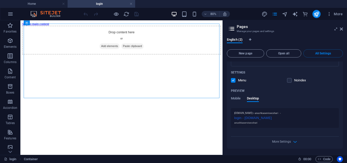
click at [262, 113] on span "anushkaservisecshari" at bounding box center [266, 113] width 23 height 3
click at [234, 99] on span "Mobile" at bounding box center [236, 98] width 10 height 7
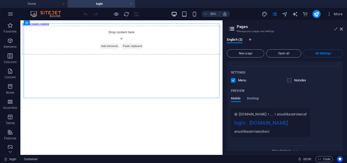
click at [234, 99] on span "Mobile" at bounding box center [236, 98] width 10 height 7
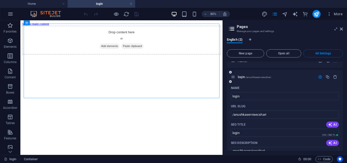
scroll to position [0, 0]
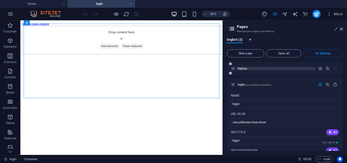
click at [241, 68] on span "Home /" at bounding box center [243, 69] width 10 height 4
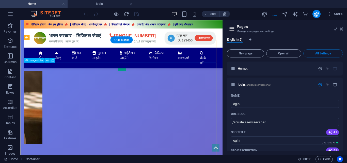
scroll to position [7, 0]
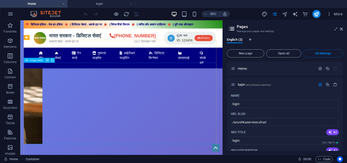
click at [47, 60] on icon at bounding box center [47, 60] width 2 height 4
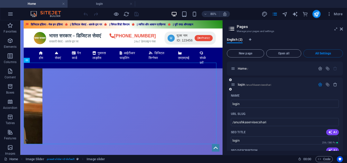
click at [255, 90] on div "login /anushkaservisecshari" at bounding box center [285, 85] width 116 height 14
click at [342, 29] on icon at bounding box center [341, 29] width 3 height 4
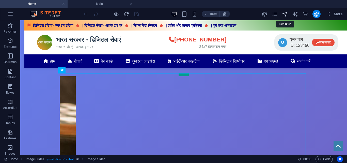
click at [285, 15] on icon "navigator" at bounding box center [285, 14] width 6 height 6
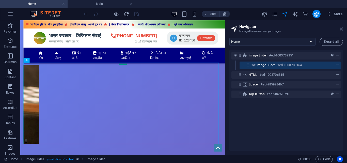
click at [341, 27] on icon at bounding box center [341, 29] width 3 height 4
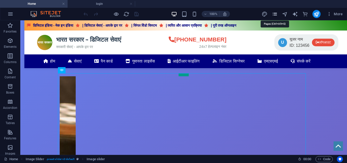
click at [274, 16] on icon "pages" at bounding box center [275, 14] width 6 height 6
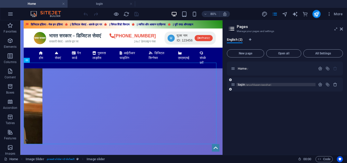
click at [265, 86] on span "/anushkaservisecshari" at bounding box center [259, 84] width 26 height 3
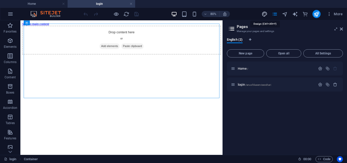
click at [265, 14] on icon "design" at bounding box center [265, 14] width 6 height 6
select select "px"
select select "300"
select select "px"
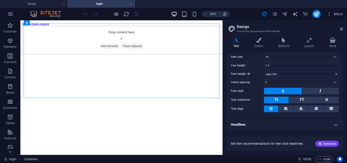
scroll to position [38, 0]
click at [326, 142] on span "Generate" at bounding box center [328, 144] width 18 height 4
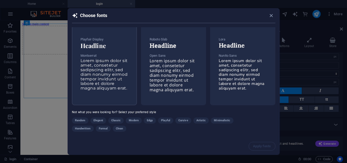
scroll to position [5, 0]
click at [273, 16] on icon "button" at bounding box center [271, 16] width 6 height 6
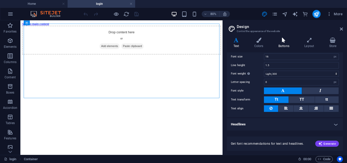
click at [286, 43] on h4 "Buttons" at bounding box center [285, 43] width 26 height 11
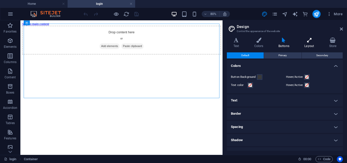
click at [305, 43] on h4 "Layout" at bounding box center [310, 43] width 25 height 11
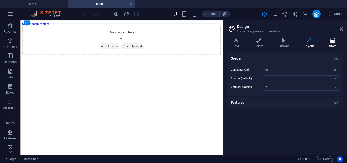
click at [327, 43] on h4 "Store" at bounding box center [333, 43] width 20 height 11
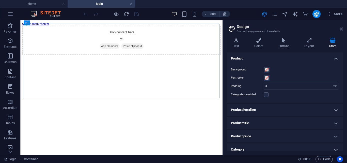
click at [341, 29] on icon at bounding box center [341, 29] width 3 height 4
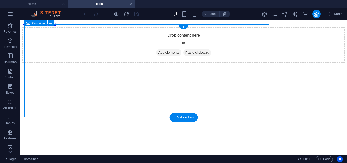
click at [341, 29] on div "Drop content here or Add elements Paste clipboard" at bounding box center [183, 45] width 323 height 36
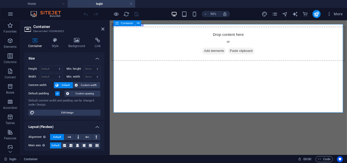
click at [231, 56] on span "Add elements" at bounding box center [219, 52] width 25 height 7
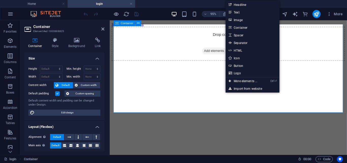
click at [217, 56] on span "Add elements" at bounding box center [219, 52] width 25 height 7
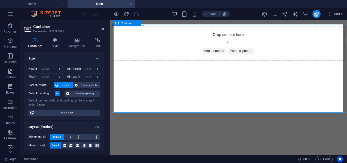
click at [217, 56] on span "Add elements" at bounding box center [219, 52] width 25 height 7
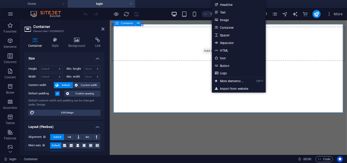
click at [215, 56] on span "Add elements" at bounding box center [219, 52] width 25 height 7
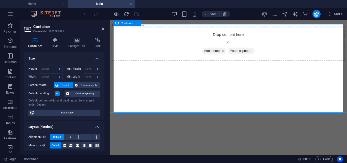
click at [243, 63] on div "Drop content here or Add elements Paste clipboard" at bounding box center [235, 45] width 246 height 36
click at [75, 43] on h4 "Background" at bounding box center [78, 43] width 27 height 11
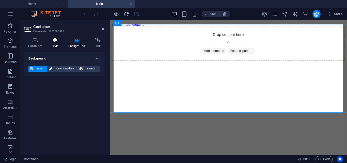
click at [54, 46] on h4 "Style" at bounding box center [56, 43] width 17 height 11
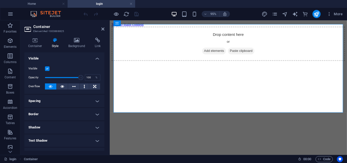
click at [31, 37] on div "Container Style Background Link Size Height Default px rem % vh vw Min. height …" at bounding box center [64, 94] width 88 height 121
click at [73, 39] on icon at bounding box center [77, 40] width 25 height 5
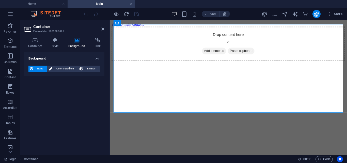
click at [35, 37] on div "Container Style Background Link Size Height Default px rem % vh vw Min. height …" at bounding box center [64, 94] width 88 height 121
click at [38, 47] on h4 "Container" at bounding box center [36, 43] width 24 height 11
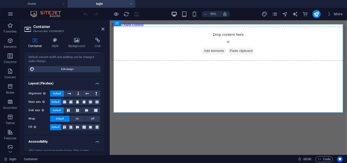
scroll to position [51, 0]
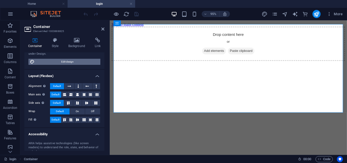
click at [66, 61] on span "Edit design" at bounding box center [67, 62] width 63 height 6
select select "rem"
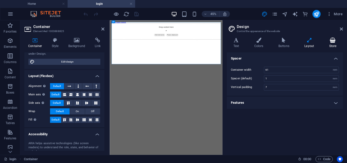
click at [328, 43] on h4 "Store" at bounding box center [333, 43] width 20 height 11
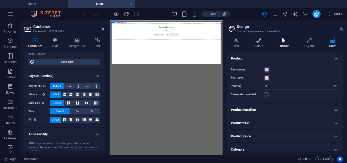
click at [298, 46] on h4 "Buttons" at bounding box center [285, 43] width 26 height 11
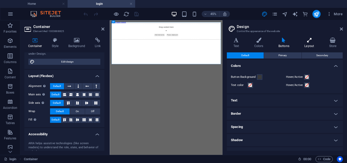
click at [307, 44] on h4 "Layout" at bounding box center [310, 43] width 25 height 11
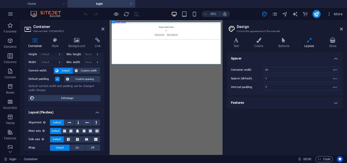
scroll to position [0, 0]
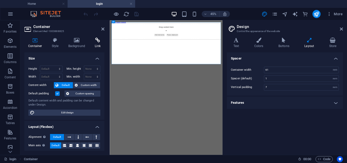
click at [98, 42] on icon at bounding box center [97, 40] width 13 height 5
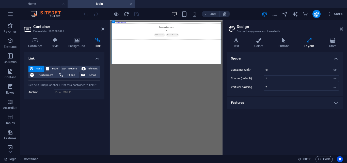
click at [91, 43] on h4 "Link" at bounding box center [97, 43] width 13 height 11
click at [79, 44] on h4 "Background" at bounding box center [78, 43] width 27 height 11
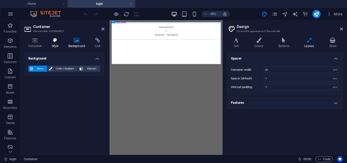
click at [57, 42] on icon at bounding box center [55, 40] width 14 height 5
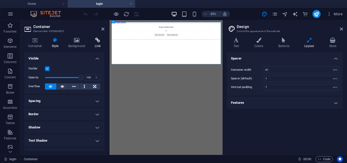
click at [92, 43] on h4 "Link" at bounding box center [97, 43] width 13 height 11
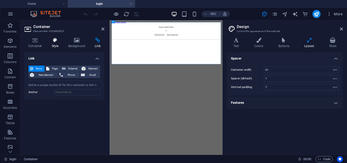
click at [49, 43] on h4 "Style" at bounding box center [56, 43] width 17 height 11
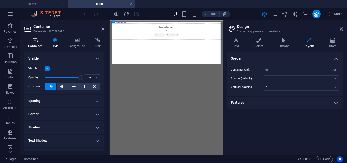
click at [37, 43] on h4 "Container" at bounding box center [36, 43] width 24 height 11
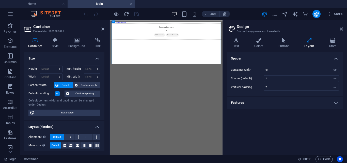
click at [50, 25] on h2 "Container" at bounding box center [68, 26] width 71 height 5
click at [50, 29] on h3 "Element #ed-1003888825" at bounding box center [63, 31] width 61 height 5
click at [102, 29] on icon at bounding box center [102, 29] width 3 height 4
click at [212, 31] on div "Drop content here or Add elements Paste clipboard" at bounding box center [235, 45] width 247 height 36
click at [245, 65] on html "Skip to main content Drop content here or Add elements Paste clipboard" at bounding box center [235, 42] width 251 height 45
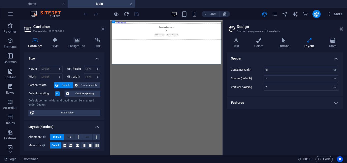
click at [104, 30] on icon at bounding box center [102, 29] width 3 height 4
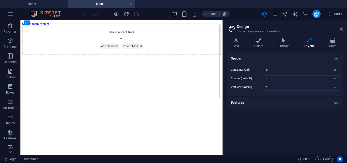
click at [339, 29] on header "Design Control the appearance of the website" at bounding box center [285, 26] width 115 height 13
click at [342, 28] on icon at bounding box center [341, 29] width 3 height 4
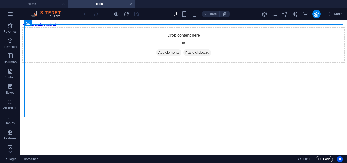
click at [323, 160] on span "Code" at bounding box center [324, 159] width 13 height 6
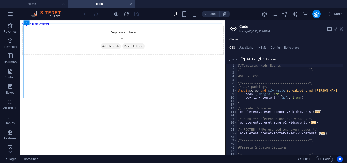
click at [341, 29] on icon at bounding box center [341, 29] width 3 height 4
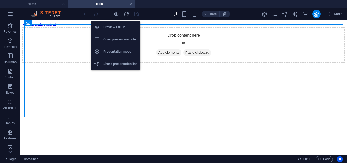
click at [119, 66] on h6 "Share presentation link" at bounding box center [120, 64] width 34 height 6
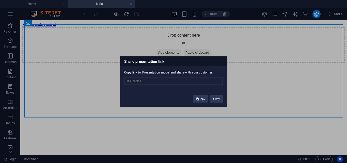
type input "[URL][DOMAIN_NAME]"
click at [205, 100] on button "Copy" at bounding box center [201, 99] width 16 height 8
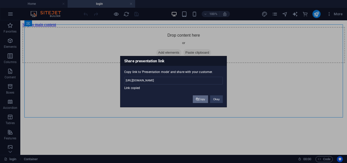
click at [199, 100] on button "Copy" at bounding box center [201, 99] width 16 height 8
click at [213, 100] on button "Okay" at bounding box center [216, 99] width 13 height 8
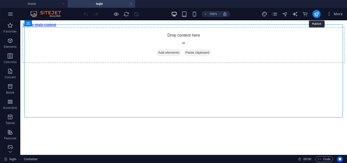
click at [314, 16] on icon "publish" at bounding box center [317, 14] width 6 height 6
